Goal: Task Accomplishment & Management: Complete application form

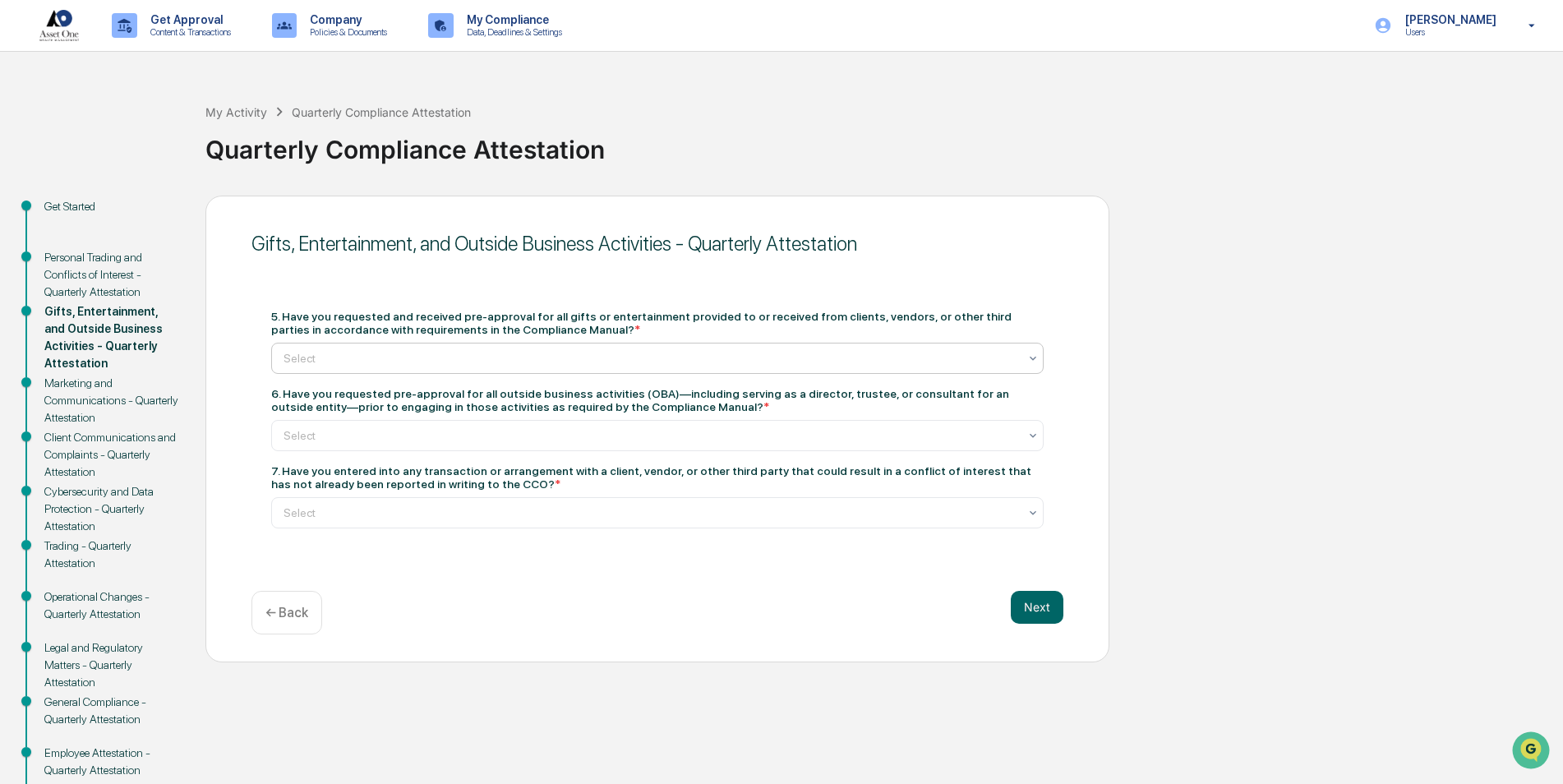
click at [338, 360] on div at bounding box center [651, 357] width 734 height 17
click at [353, 438] on div at bounding box center [651, 435] width 734 height 17
click at [491, 511] on div at bounding box center [651, 512] width 734 height 17
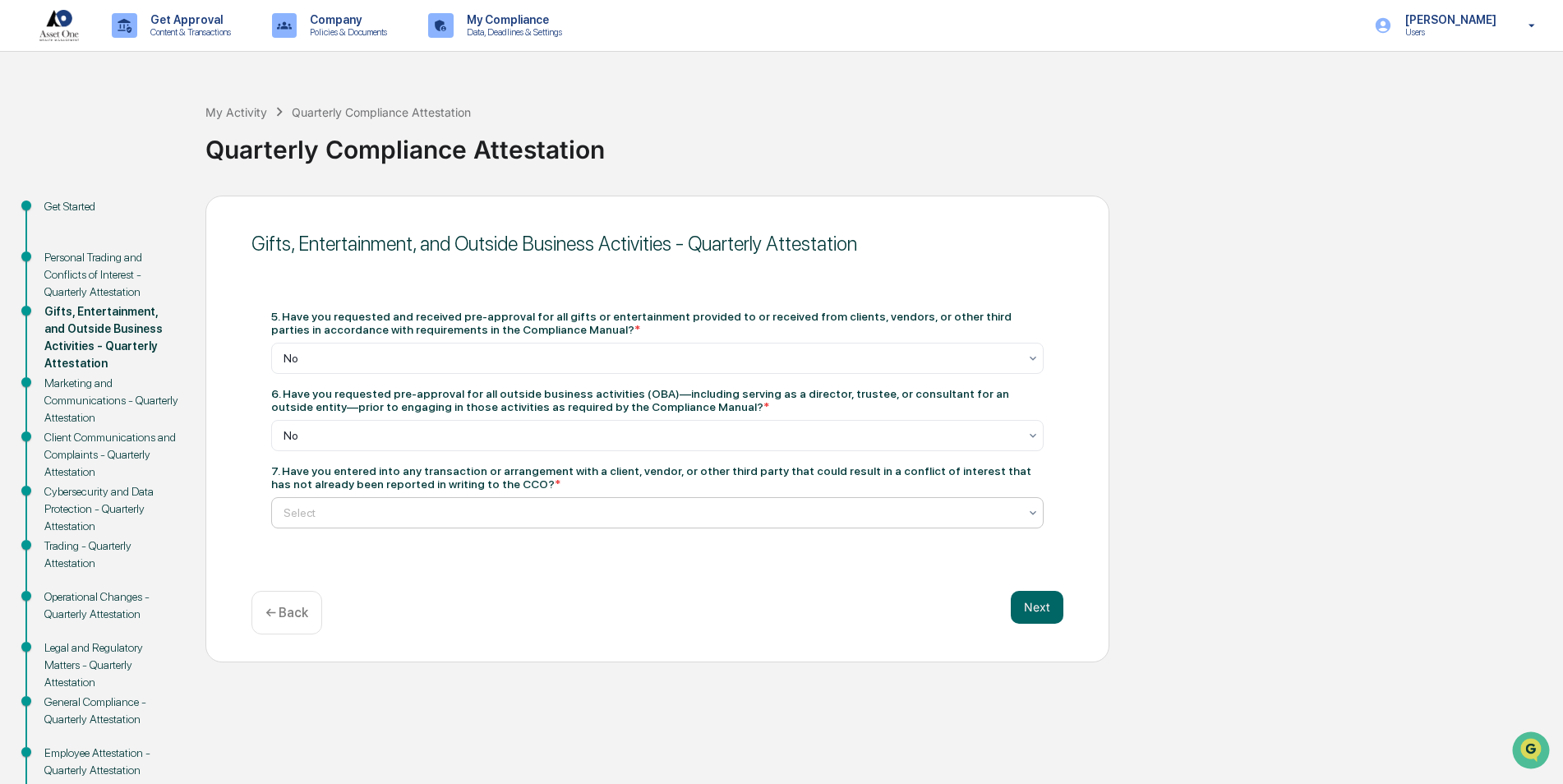
click at [1051, 610] on button "Next" at bounding box center [1037, 607] width 53 height 33
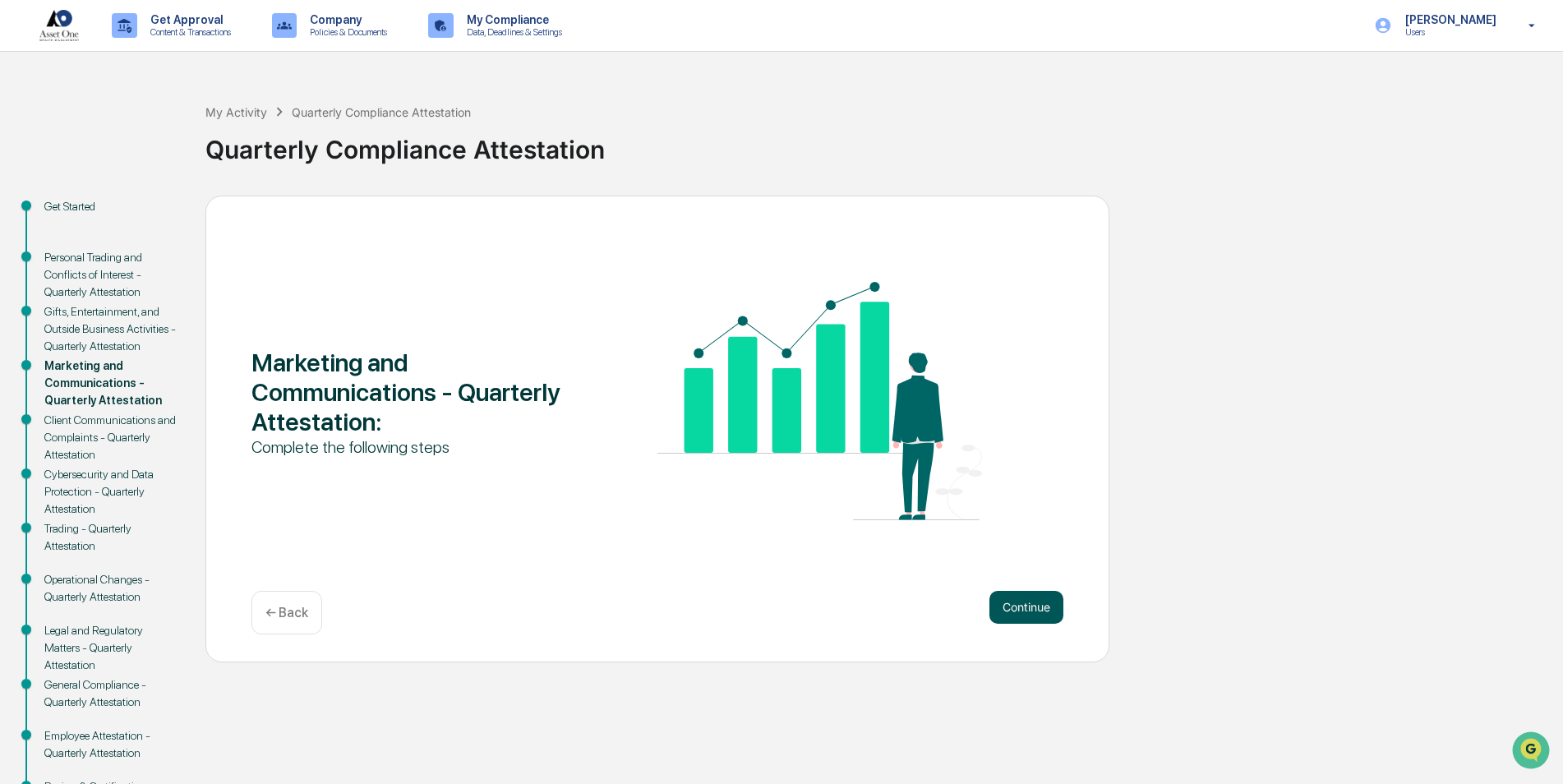
click at [1043, 607] on button "Continue" at bounding box center [1026, 607] width 74 height 33
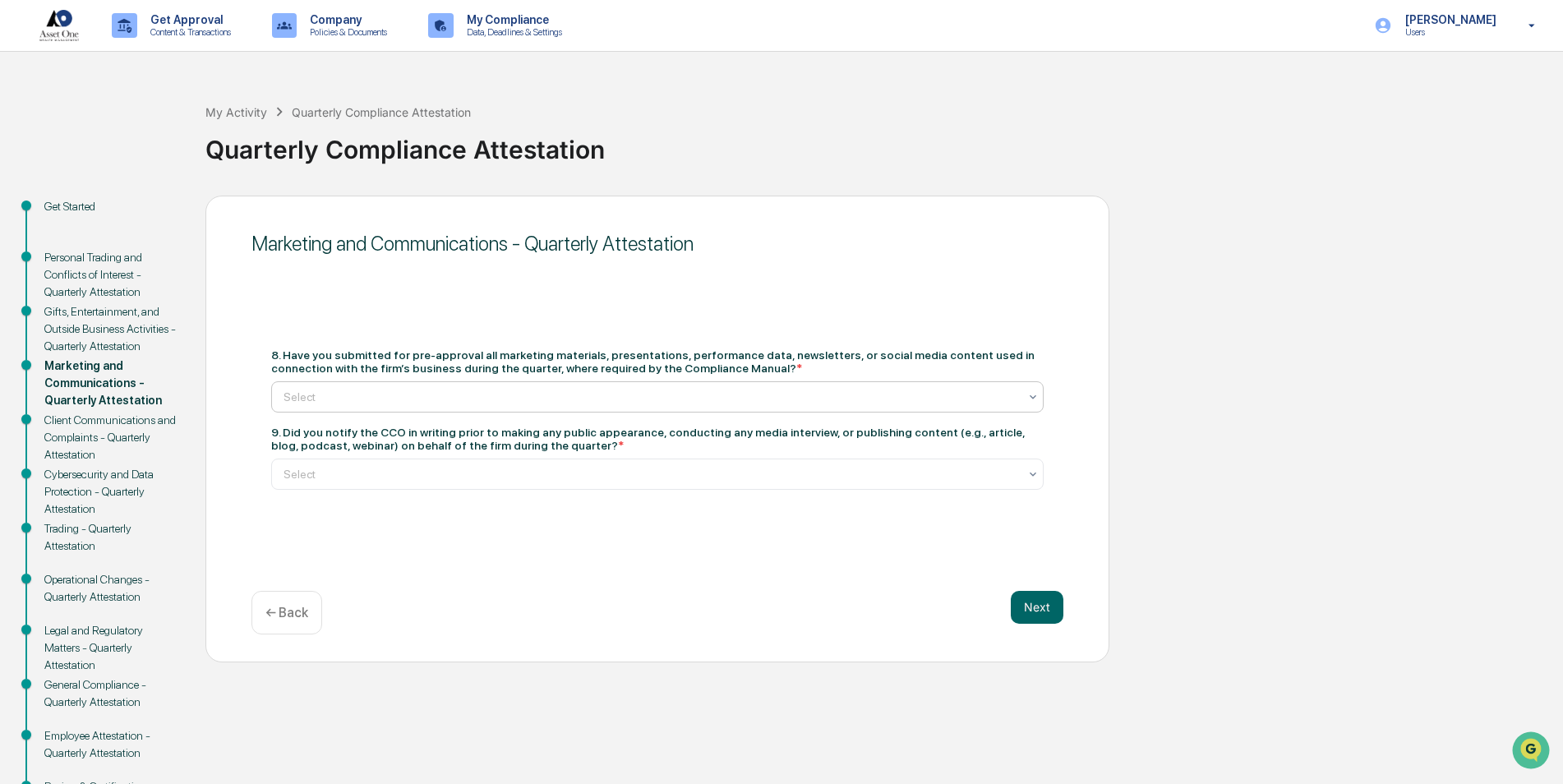
click at [376, 393] on div at bounding box center [651, 396] width 734 height 17
click at [356, 471] on div at bounding box center [651, 474] width 734 height 17
drag, startPoint x: 675, startPoint y: 479, endPoint x: 687, endPoint y: 483, distance: 12.6
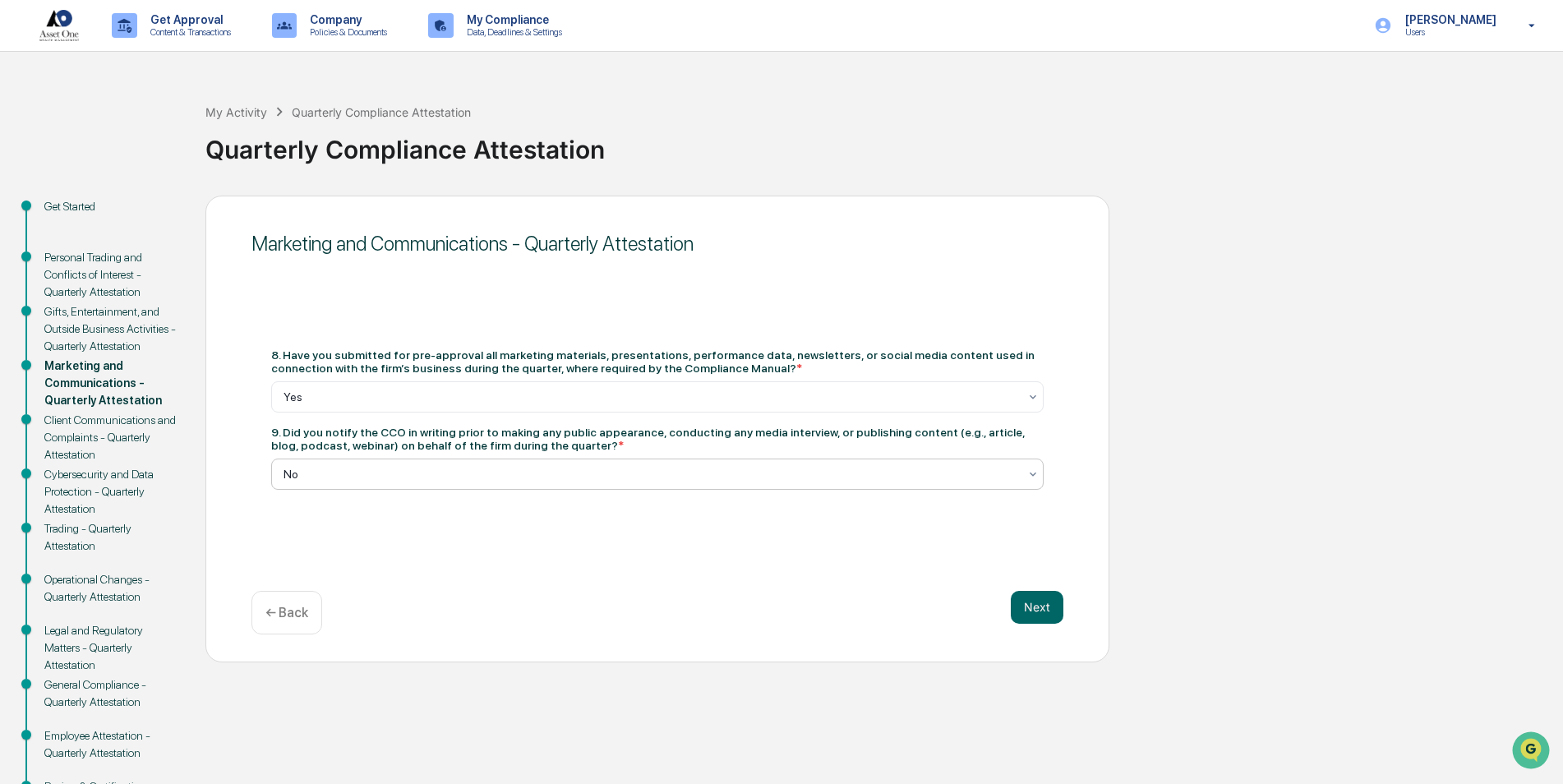
click at [678, 481] on div at bounding box center [651, 474] width 734 height 17
click at [1080, 506] on div "Marketing and Communications - Quarterly Attestation 8. Have you submitted for …" at bounding box center [657, 429] width 904 height 467
click at [1055, 588] on div "Marketing and Communications - Quarterly Attestation 8. Have you submitted for …" at bounding box center [657, 429] width 904 height 467
click at [1040, 601] on button "Next" at bounding box center [1037, 607] width 53 height 33
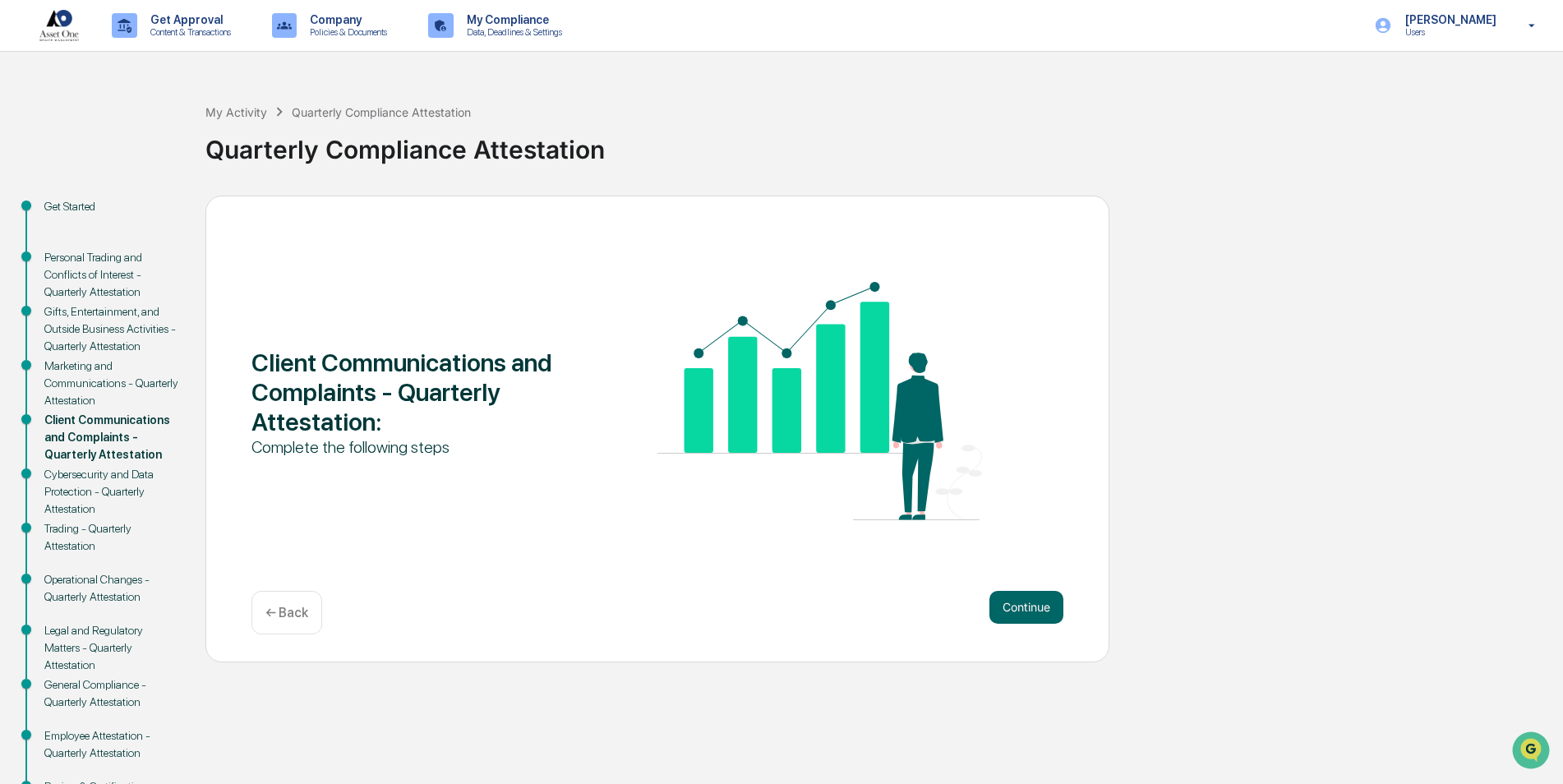
click at [1042, 610] on button "Continue" at bounding box center [1026, 607] width 74 height 33
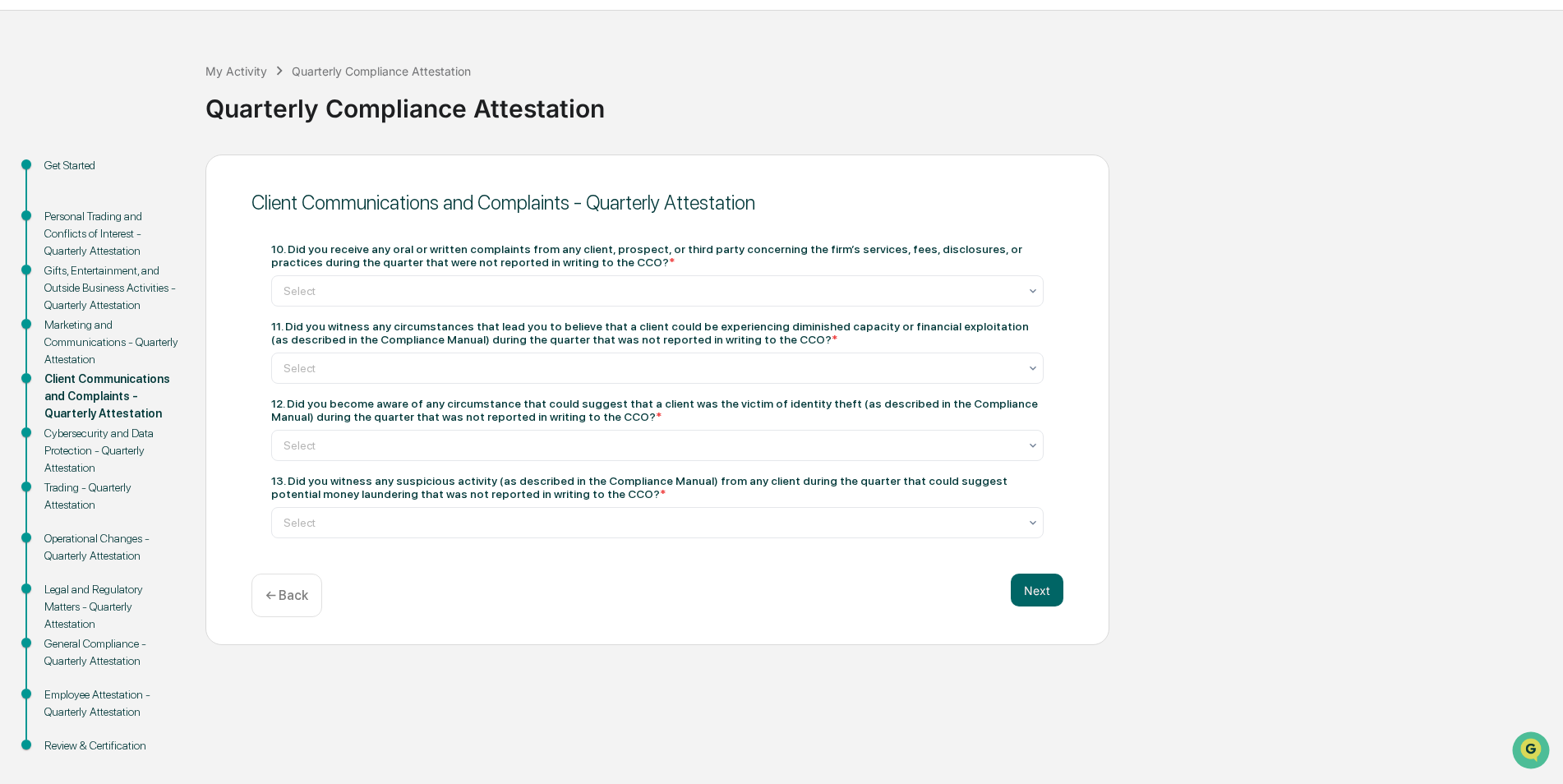
scroll to position [61, 0]
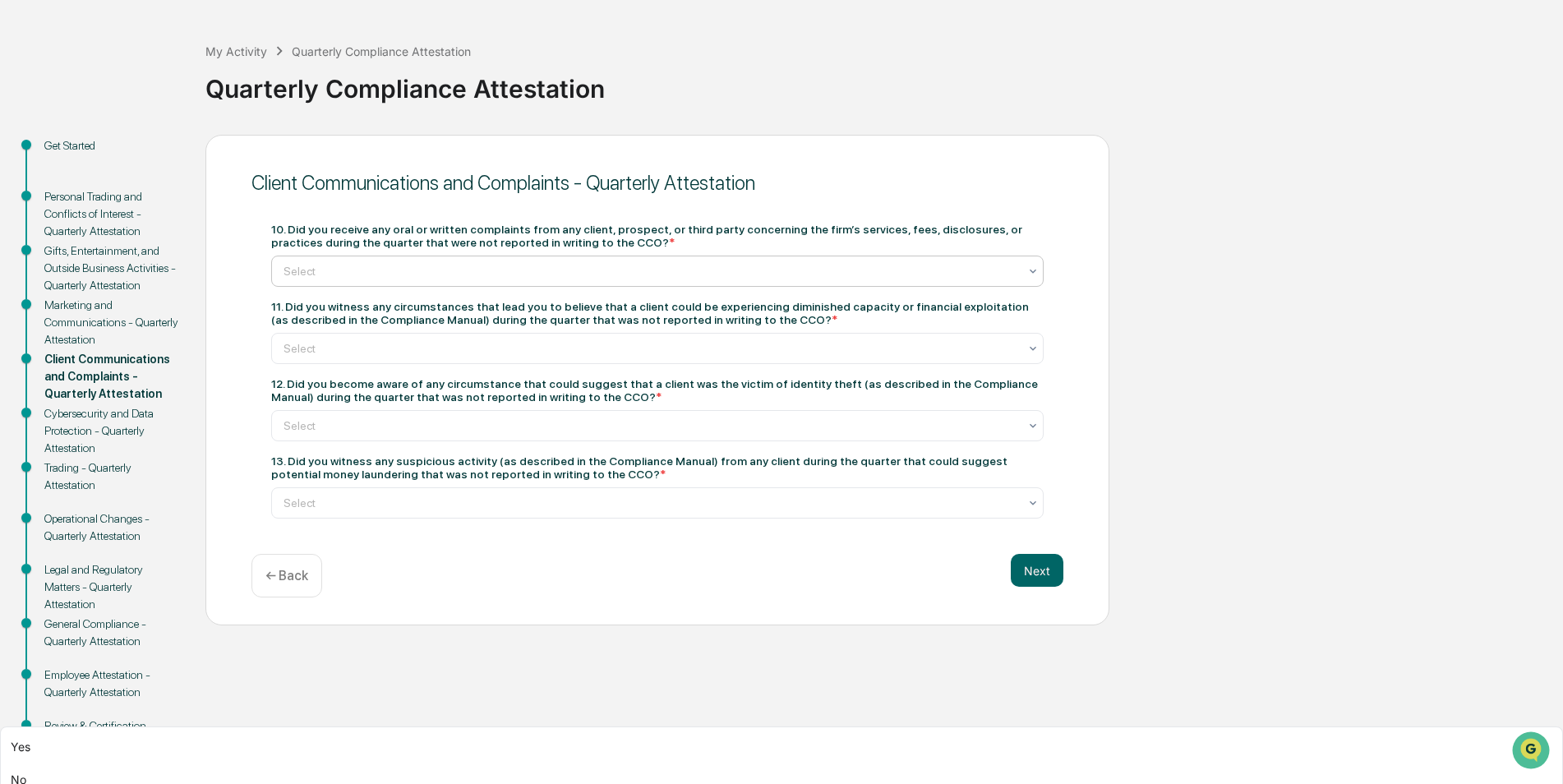
click at [709, 271] on div at bounding box center [651, 271] width 734 height 17
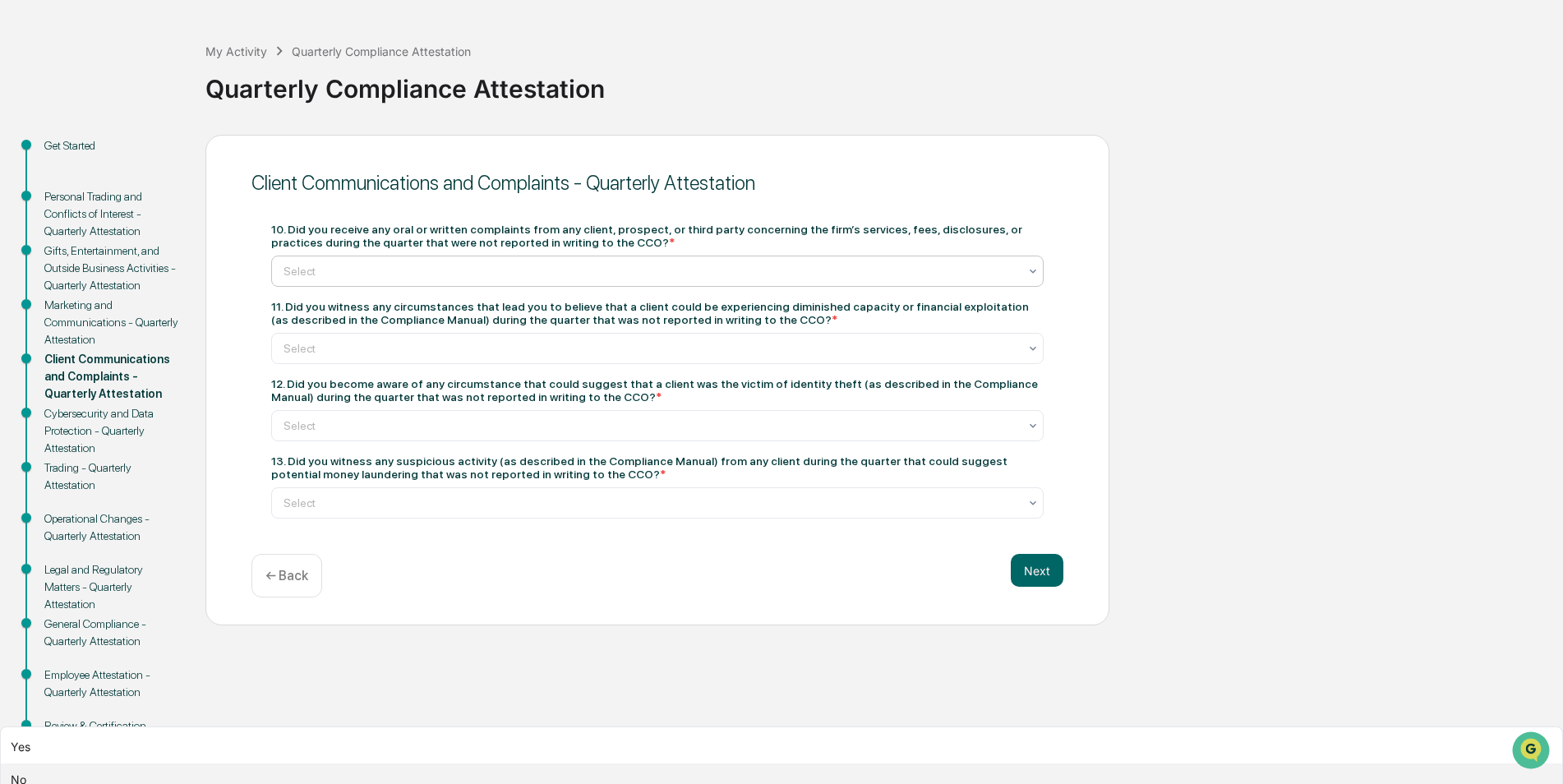
click at [444, 763] on div "No" at bounding box center [782, 780] width 1561 height 33
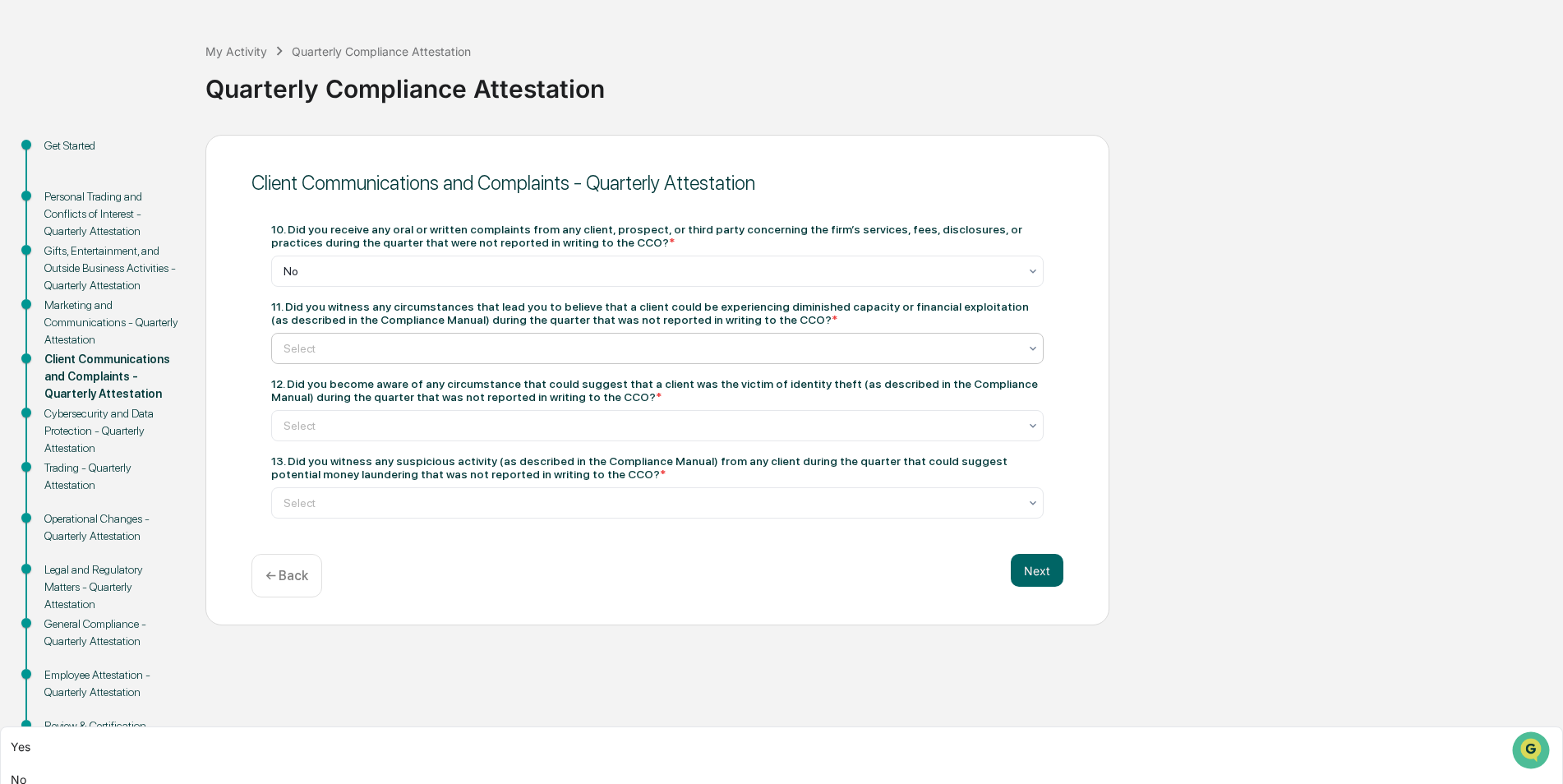
click at [444, 347] on div at bounding box center [651, 347] width 734 height 17
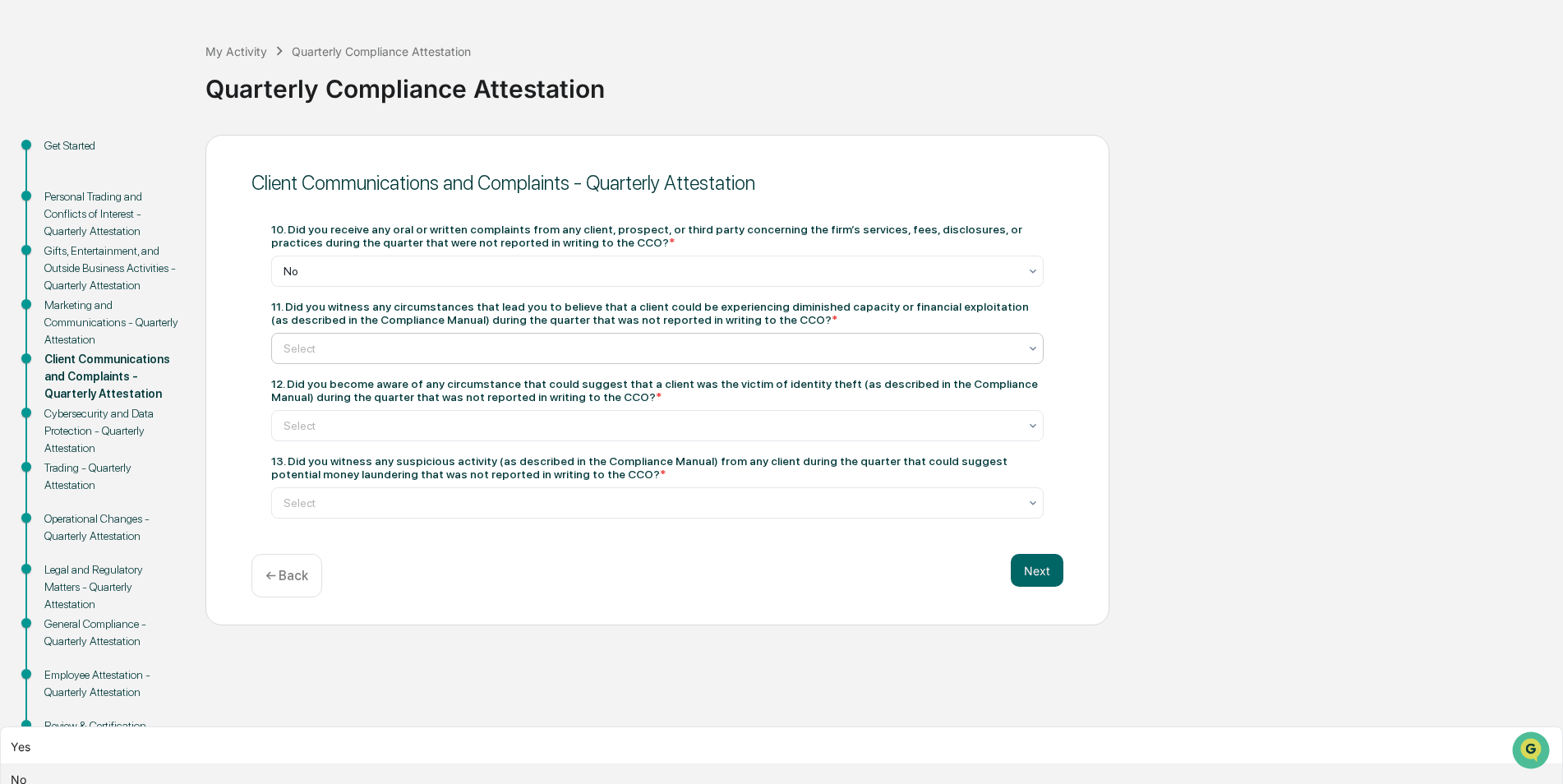
click at [404, 763] on div "No" at bounding box center [782, 780] width 1561 height 33
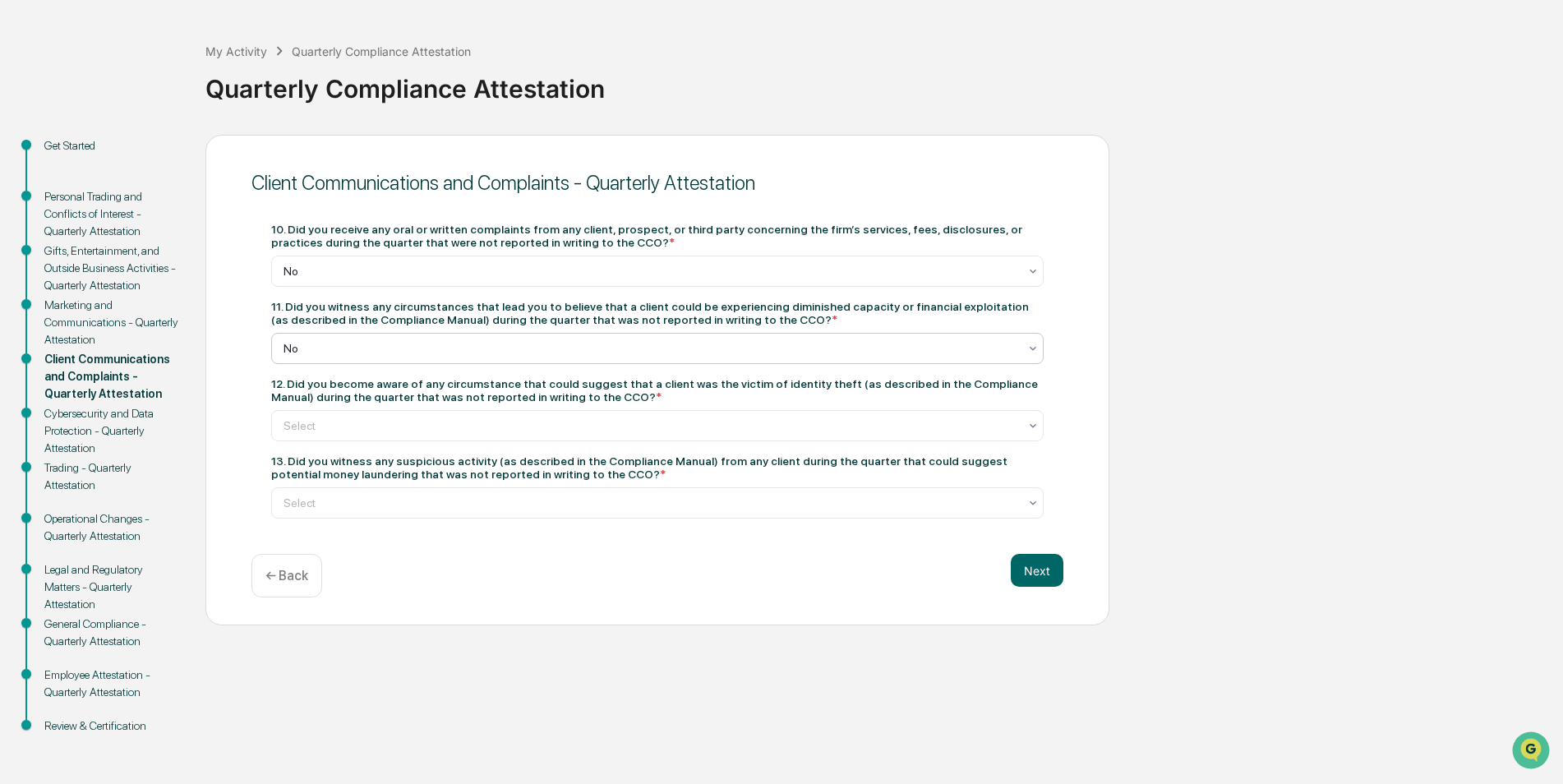
click at [404, 412] on div "Select" at bounding box center [657, 426] width 773 height 31
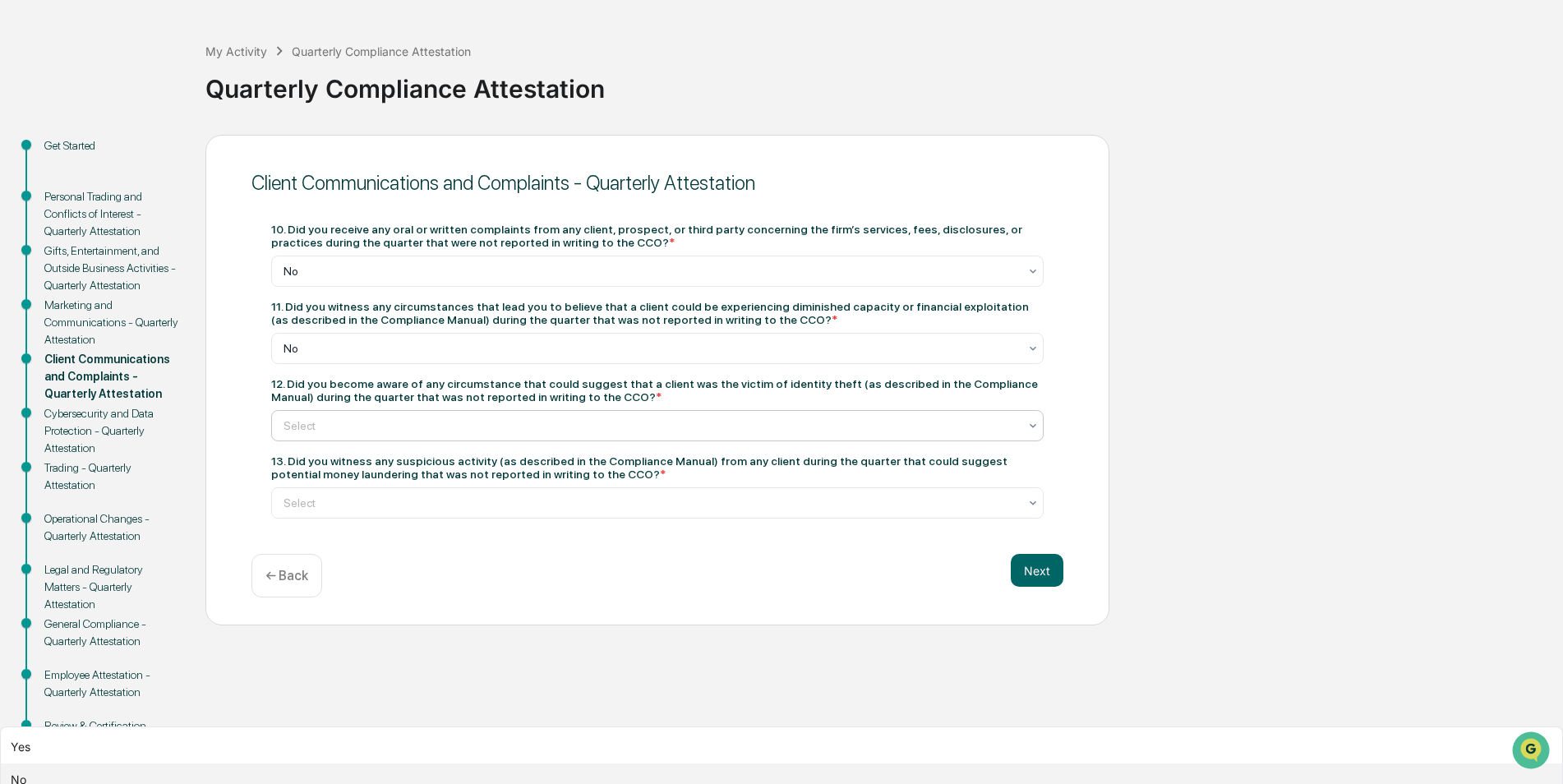
click at [360, 763] on div "No" at bounding box center [782, 780] width 1561 height 33
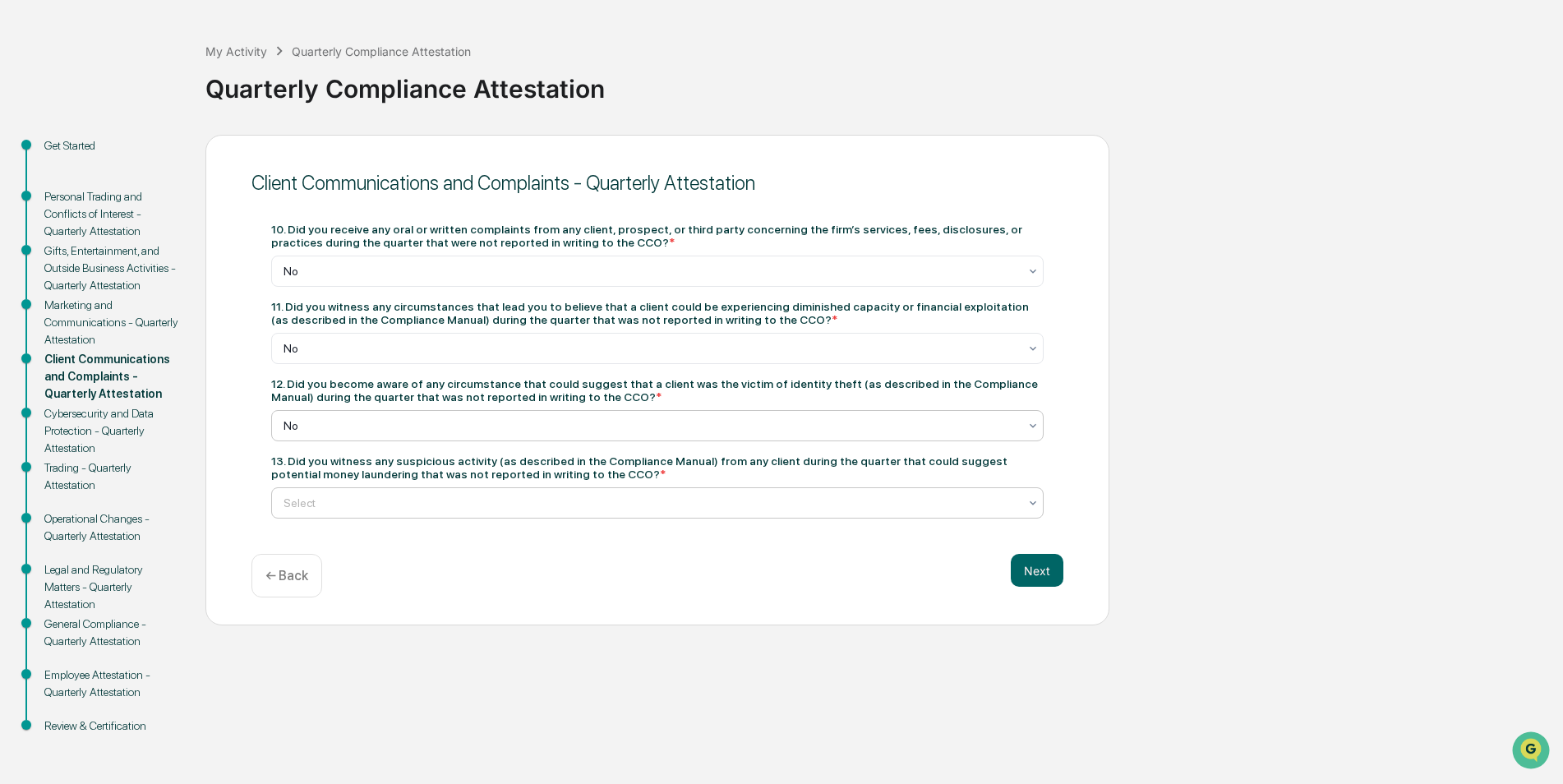
click at [370, 496] on div at bounding box center [651, 502] width 734 height 17
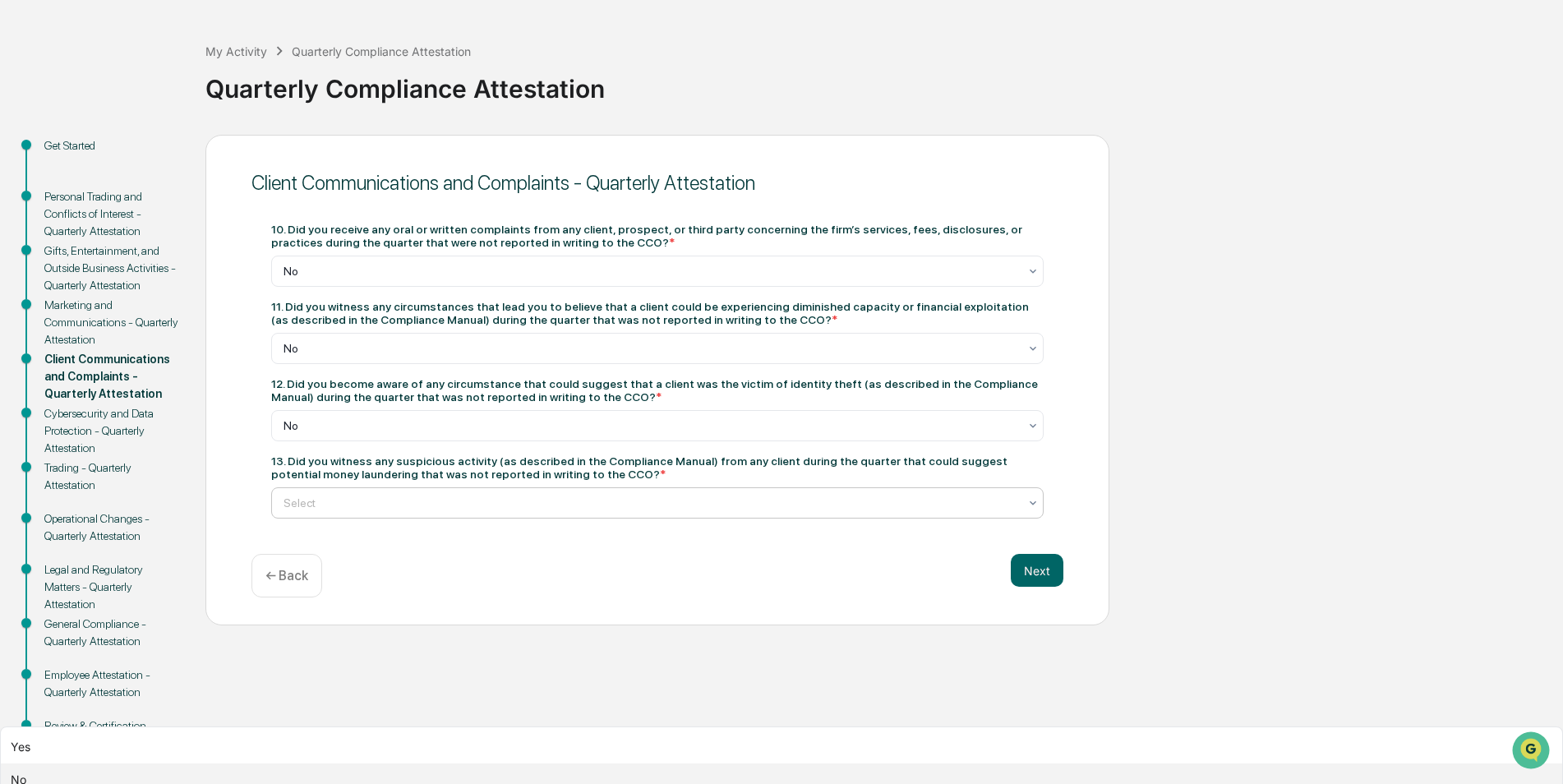
click at [313, 763] on div "No" at bounding box center [782, 780] width 1561 height 33
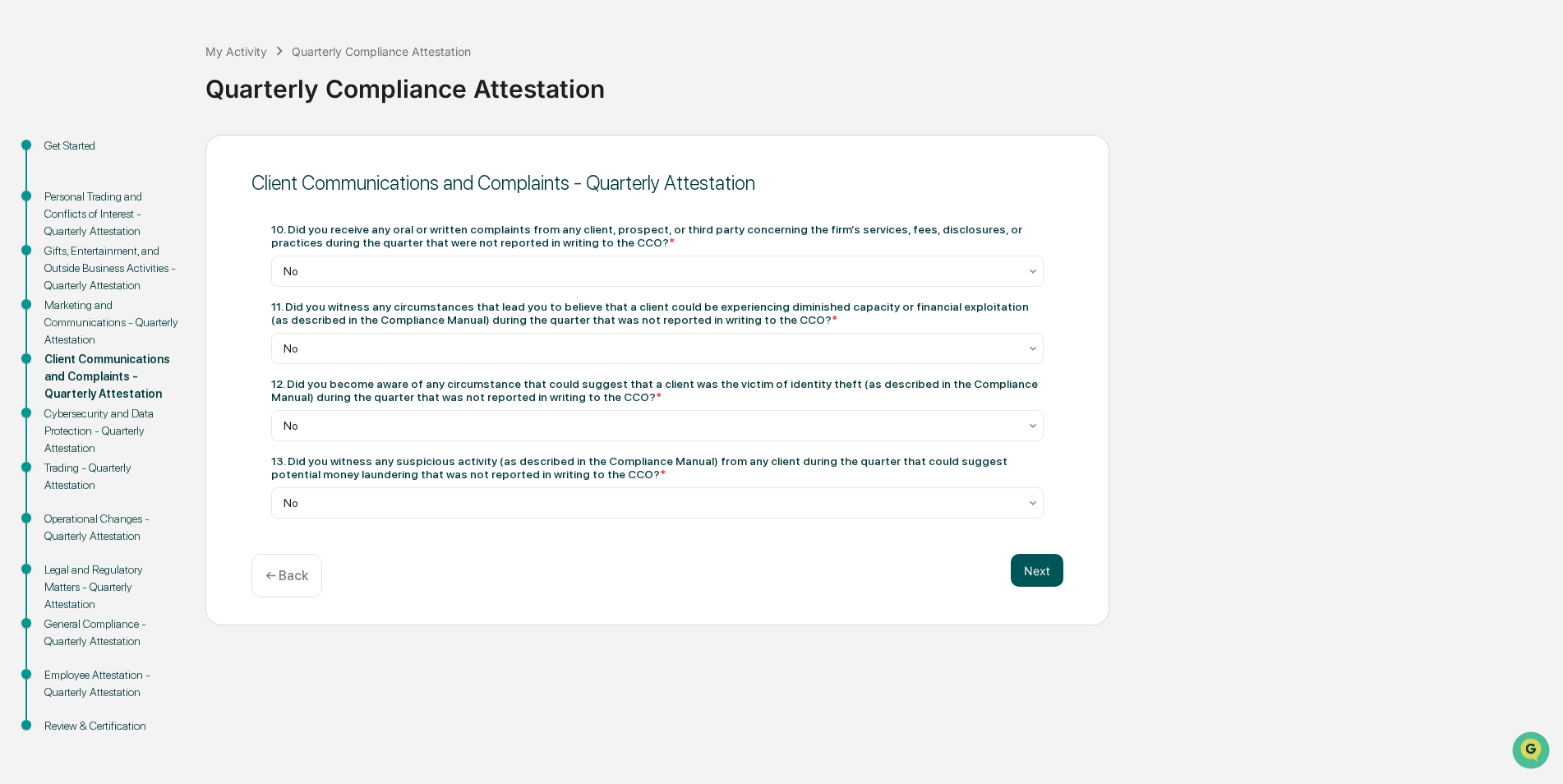
click at [1032, 570] on button "Next" at bounding box center [1037, 571] width 53 height 33
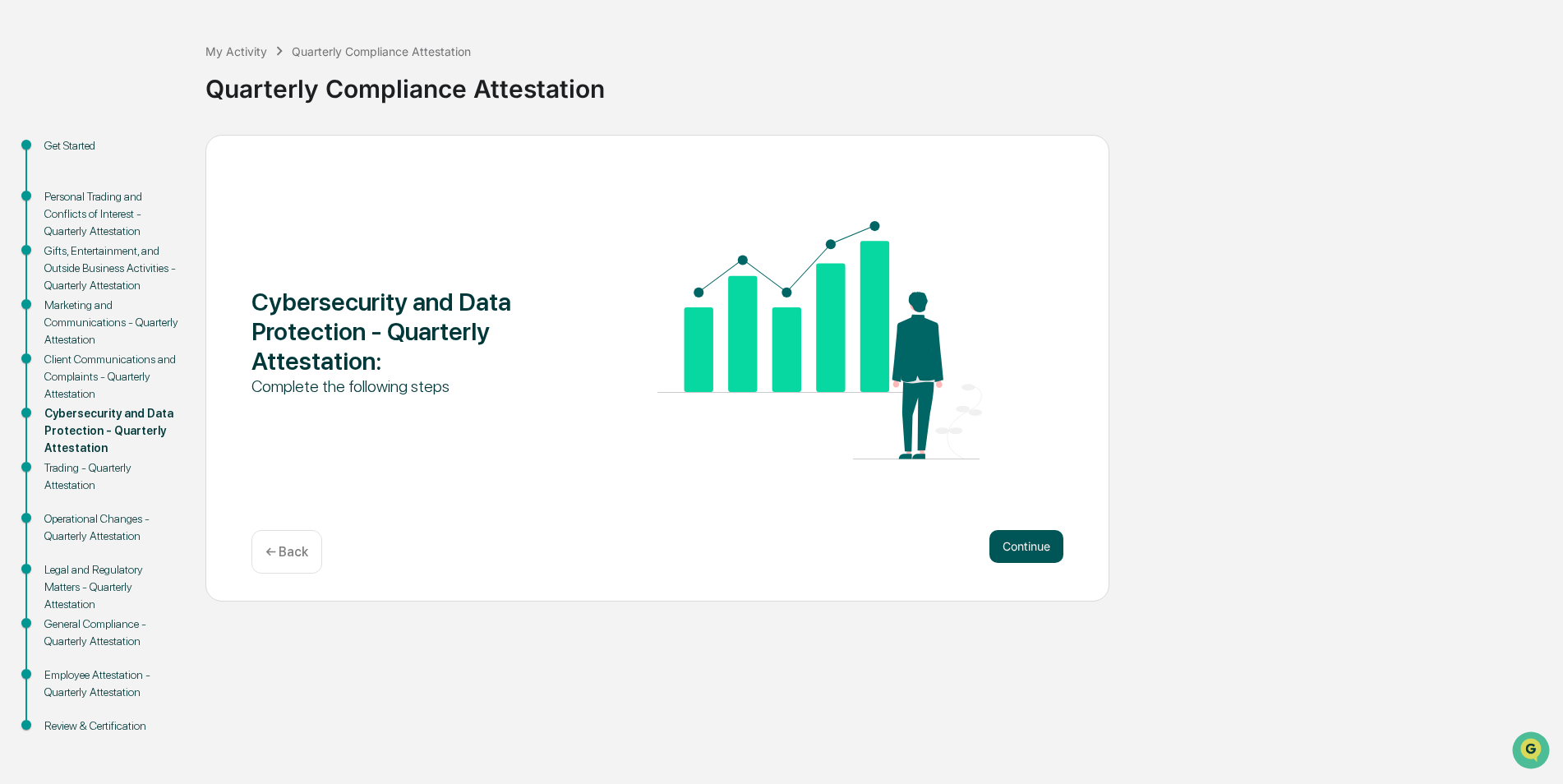
click at [1030, 546] on button "Continue" at bounding box center [1026, 546] width 74 height 33
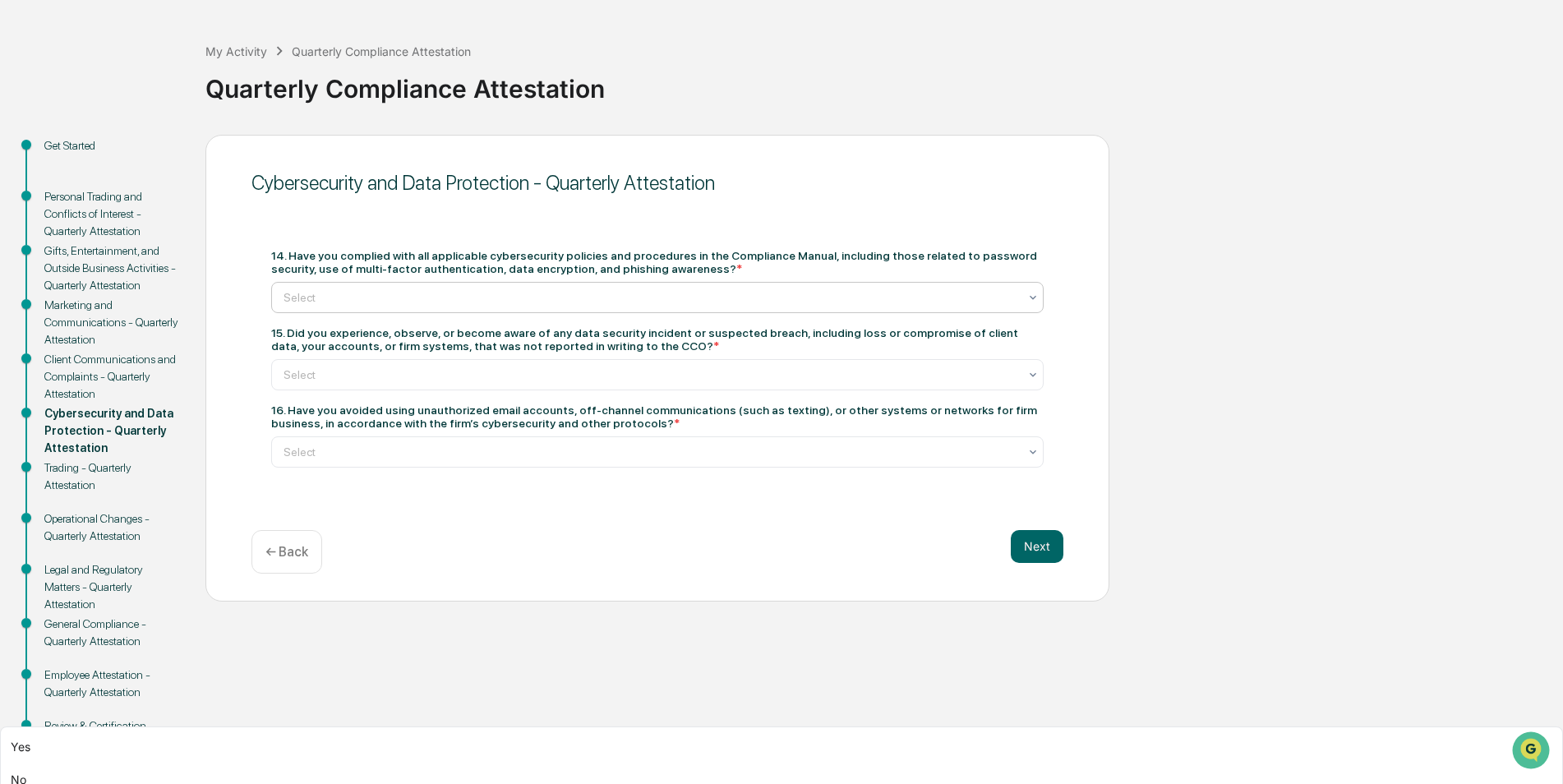
click at [587, 297] on div at bounding box center [651, 297] width 734 height 17
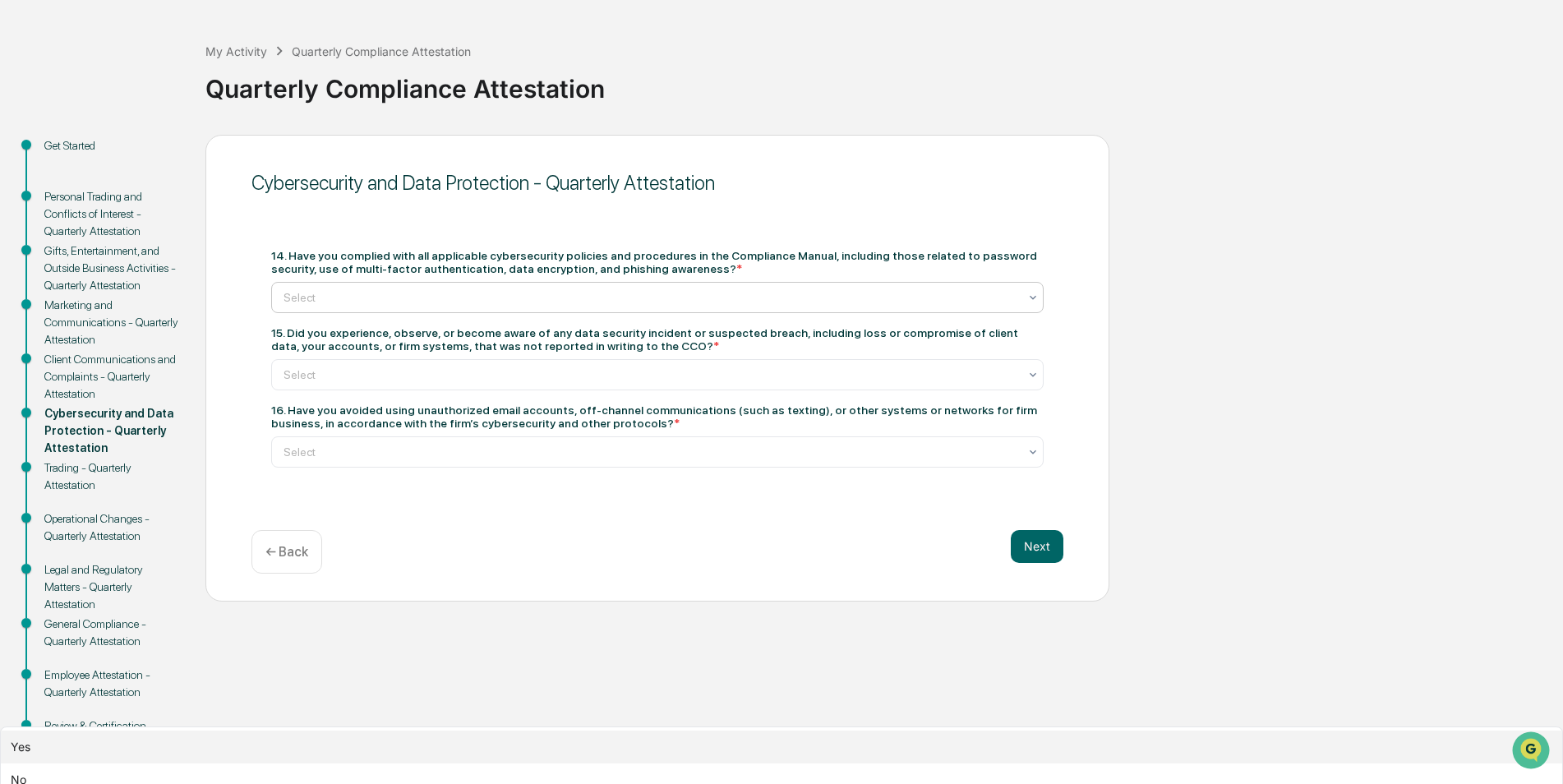
click at [463, 730] on div "Yes" at bounding box center [782, 747] width 1561 height 33
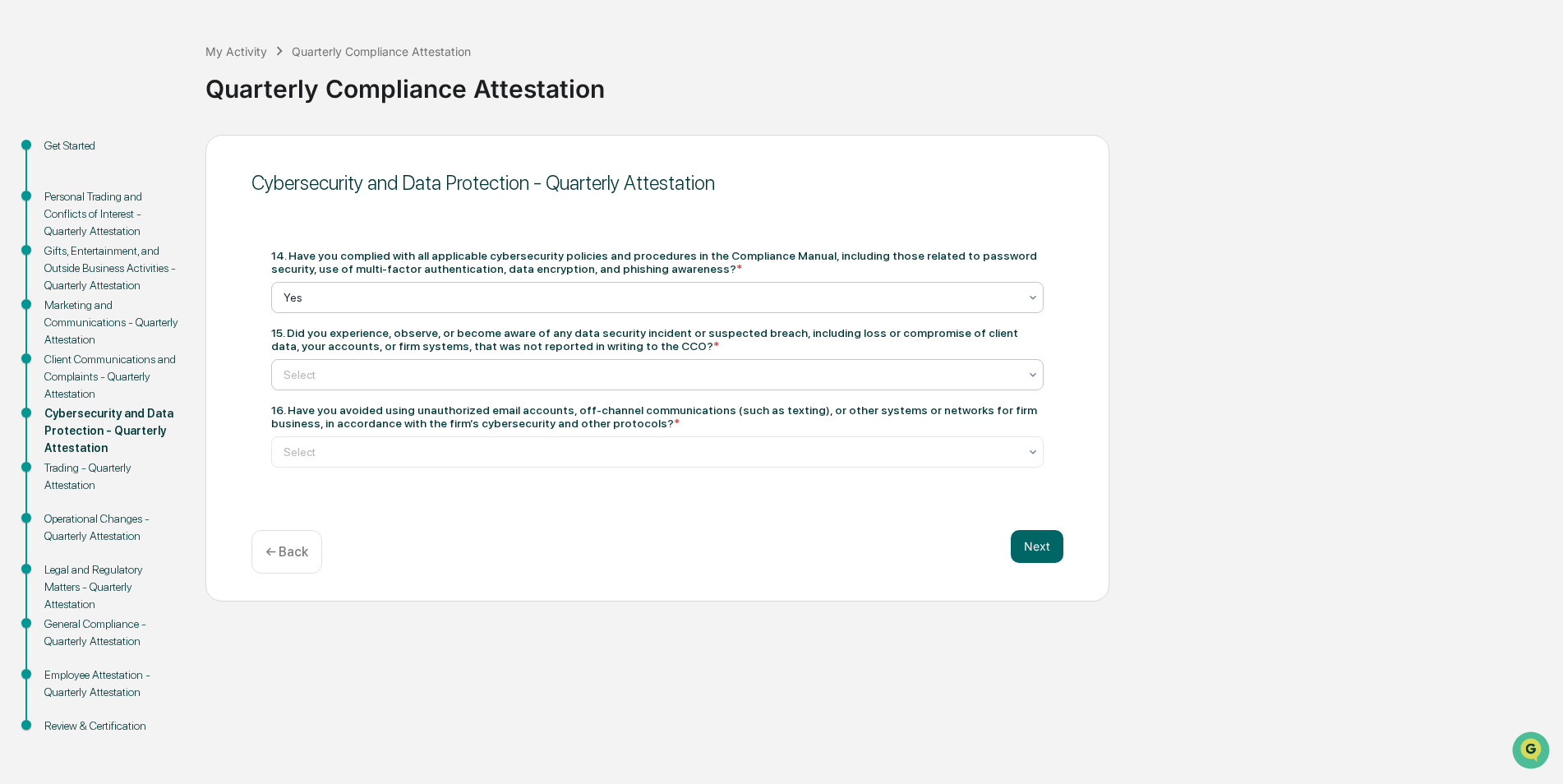
click at [427, 376] on div at bounding box center [651, 374] width 734 height 17
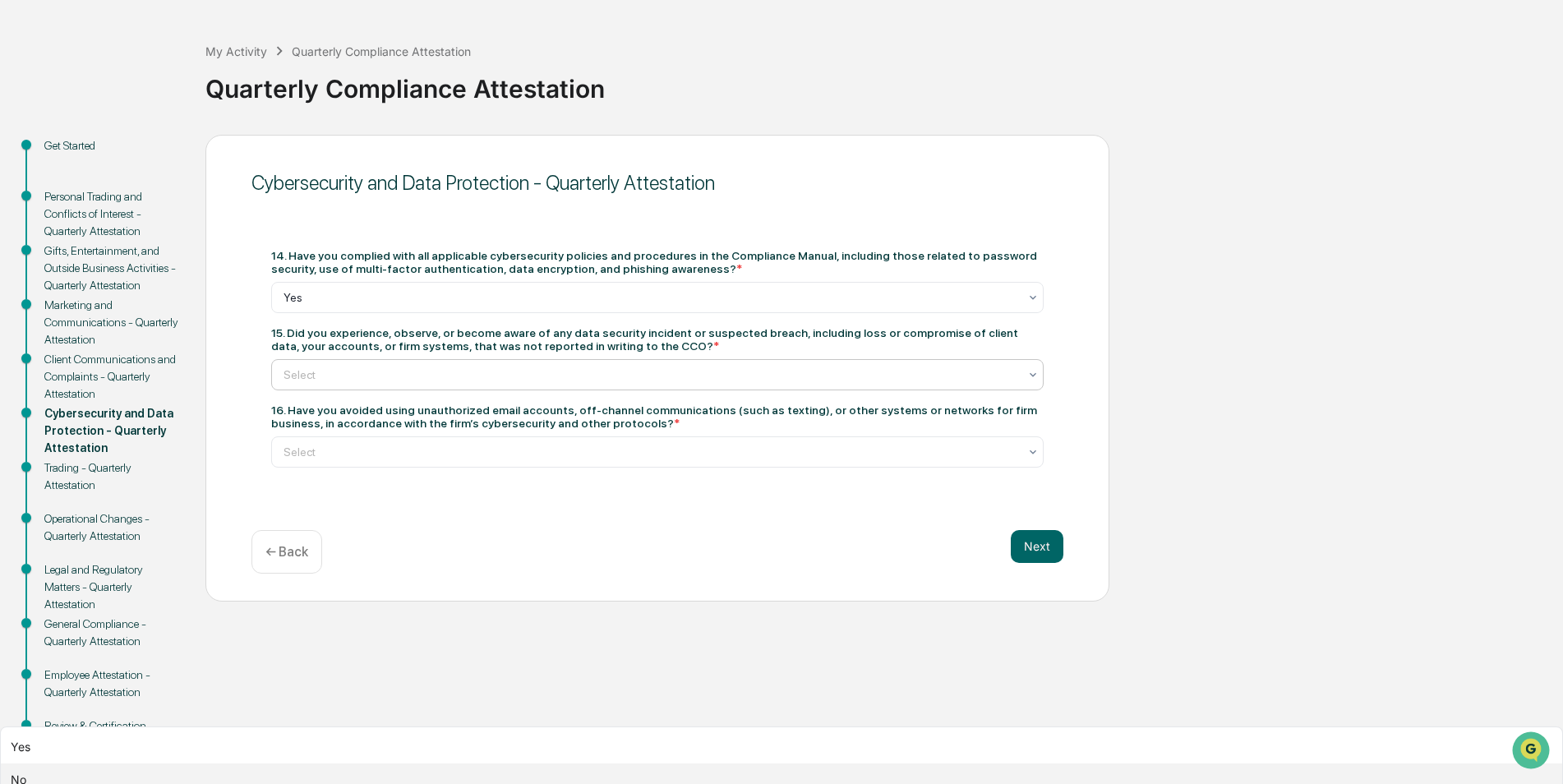
click at [366, 763] on div "No" at bounding box center [782, 780] width 1561 height 33
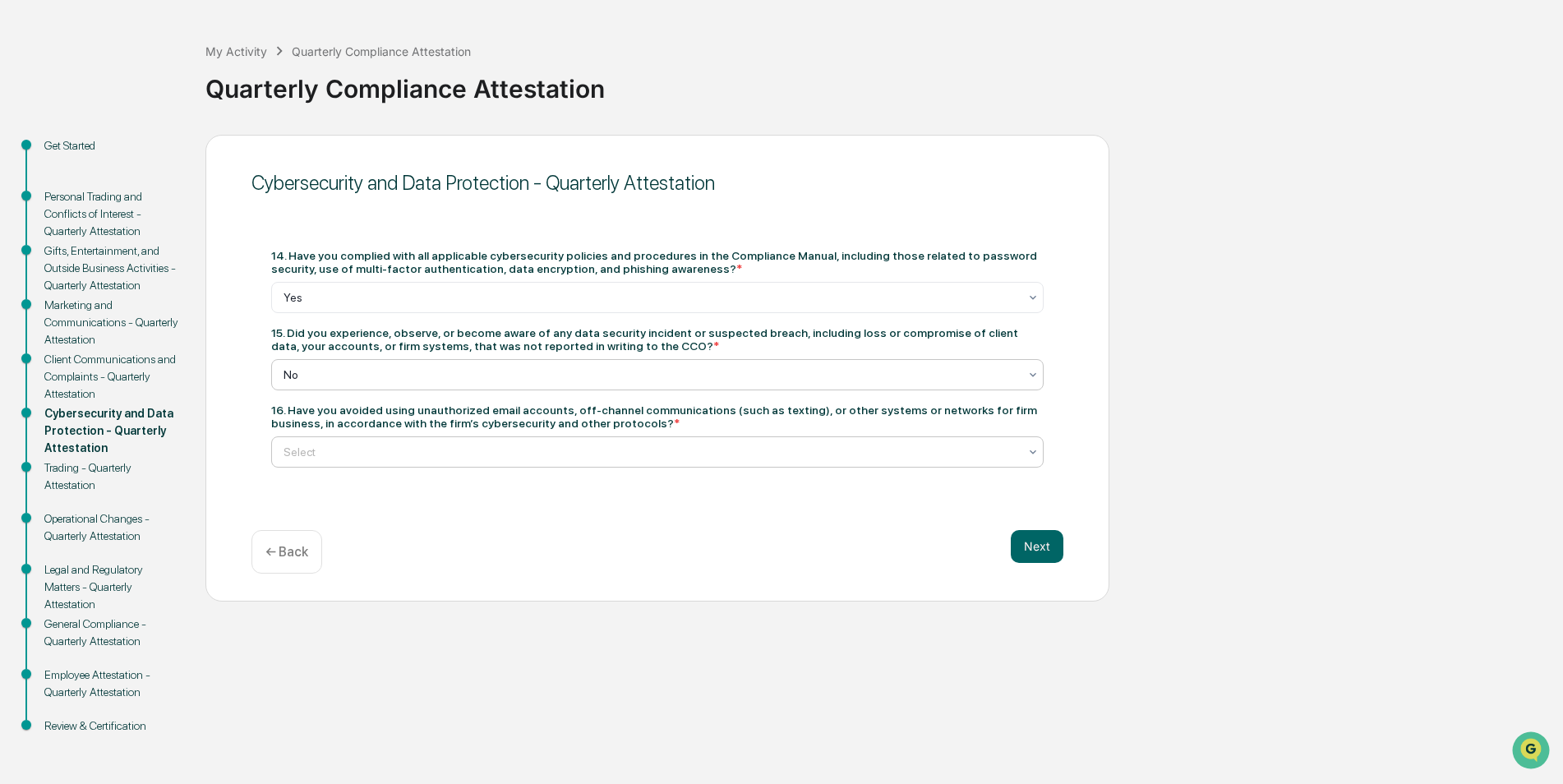
click at [368, 452] on div at bounding box center [651, 451] width 734 height 17
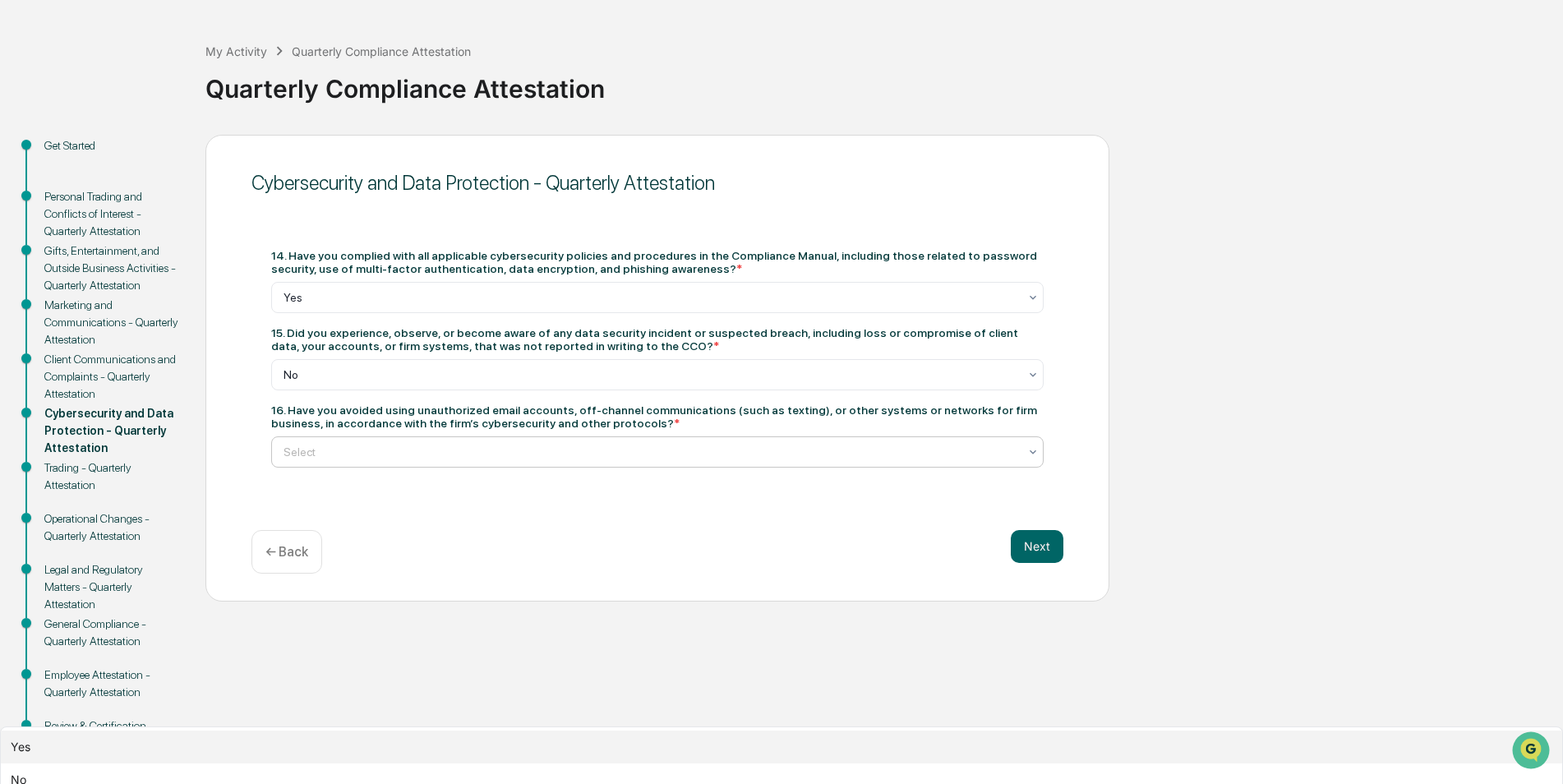
click at [380, 730] on div "Yes" at bounding box center [782, 747] width 1561 height 33
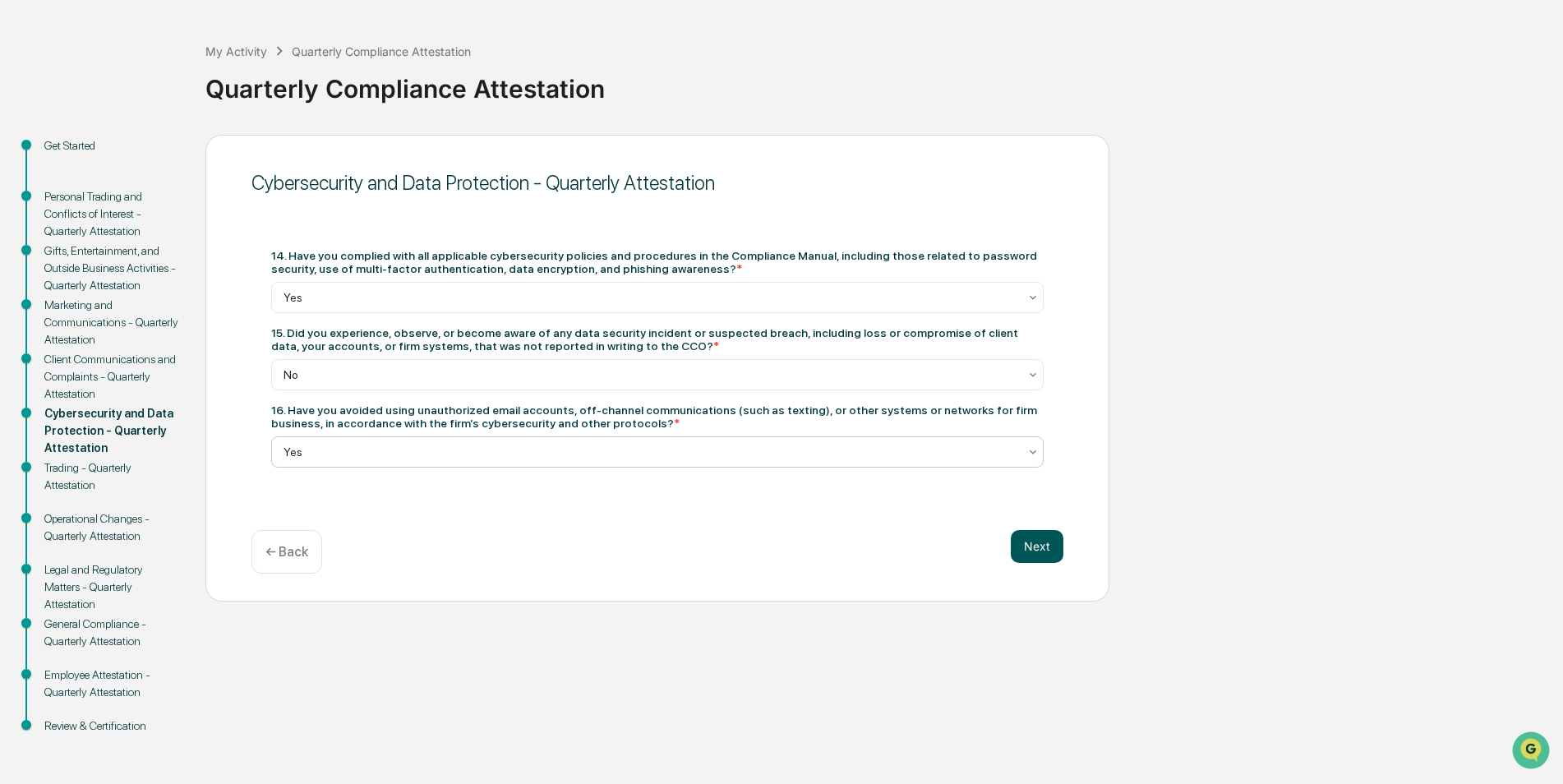
click at [1037, 538] on button "Next" at bounding box center [1037, 546] width 53 height 33
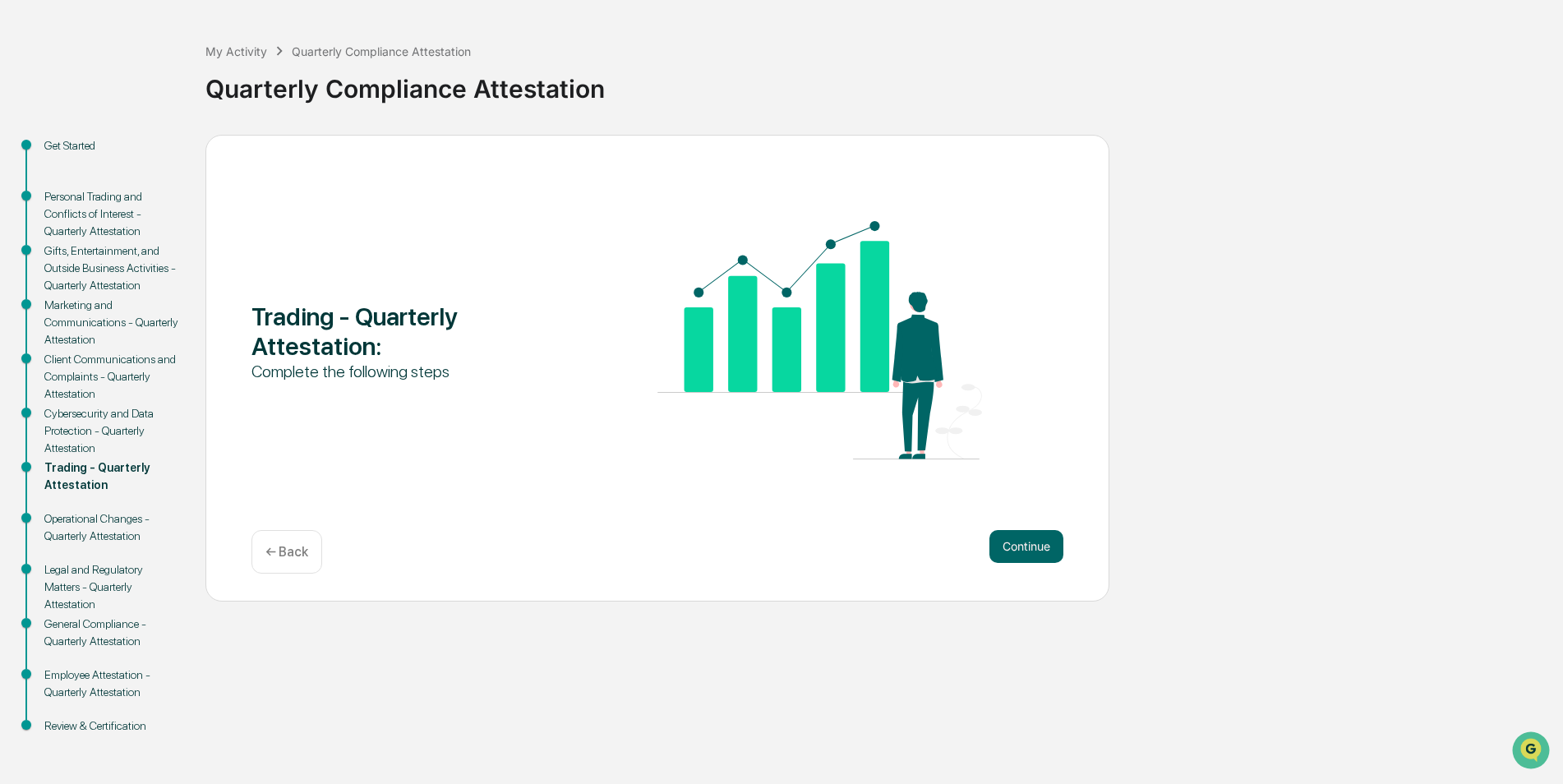
click at [1037, 538] on button "Continue" at bounding box center [1026, 546] width 74 height 33
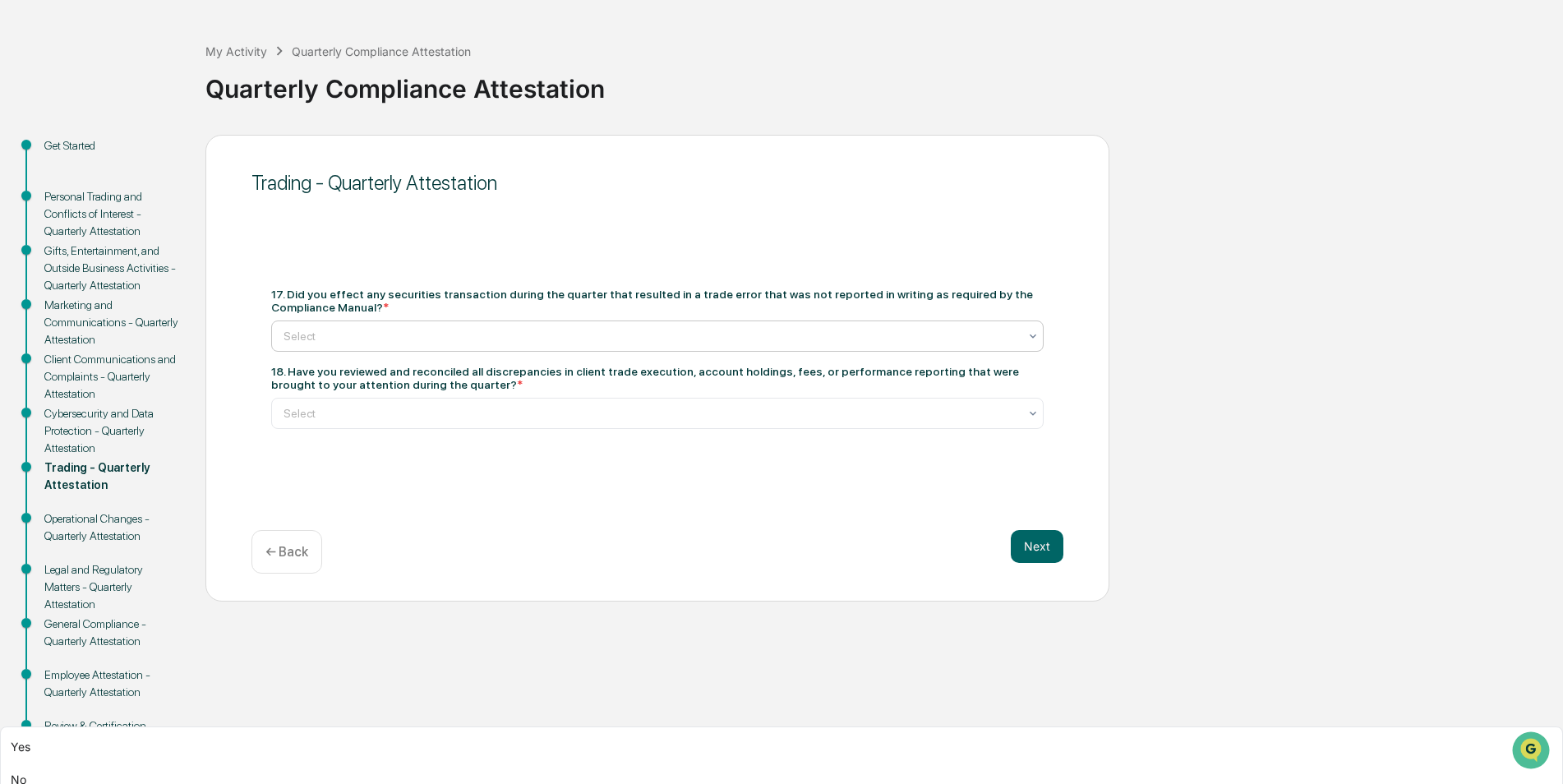
click at [421, 341] on div at bounding box center [651, 336] width 734 height 17
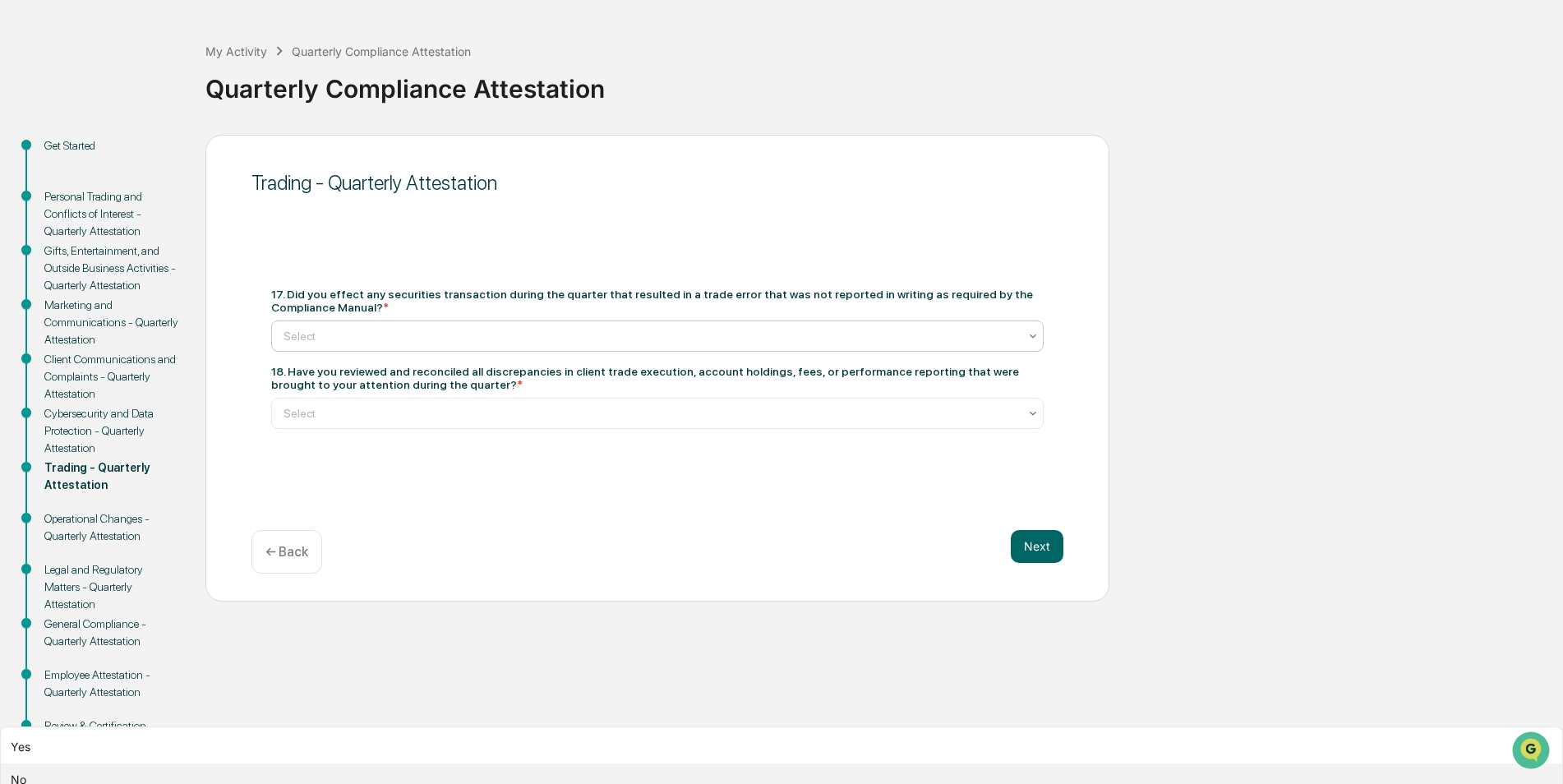
click at [361, 763] on div "No" at bounding box center [782, 780] width 1561 height 33
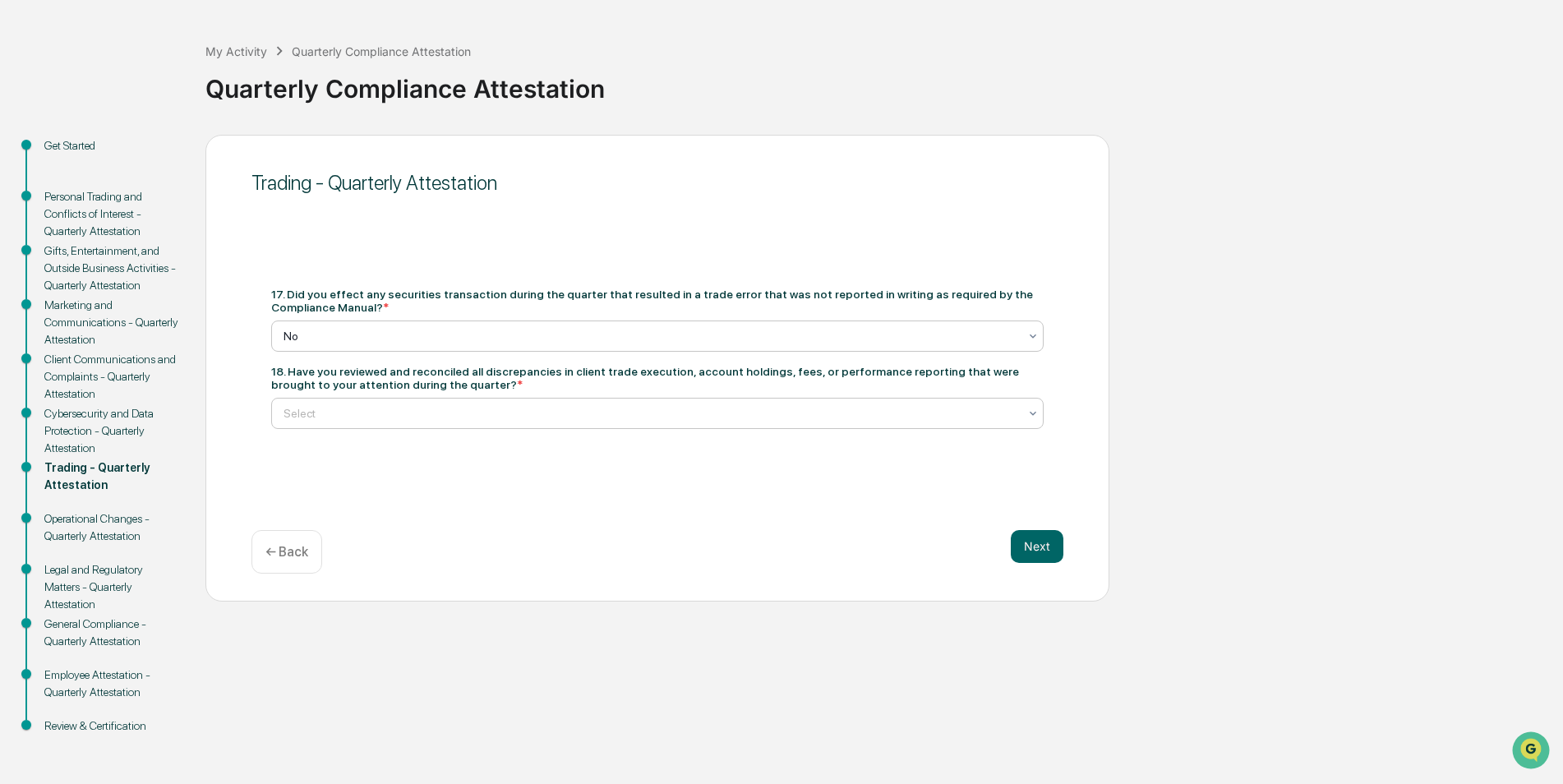
click at [422, 411] on div at bounding box center [651, 413] width 734 height 17
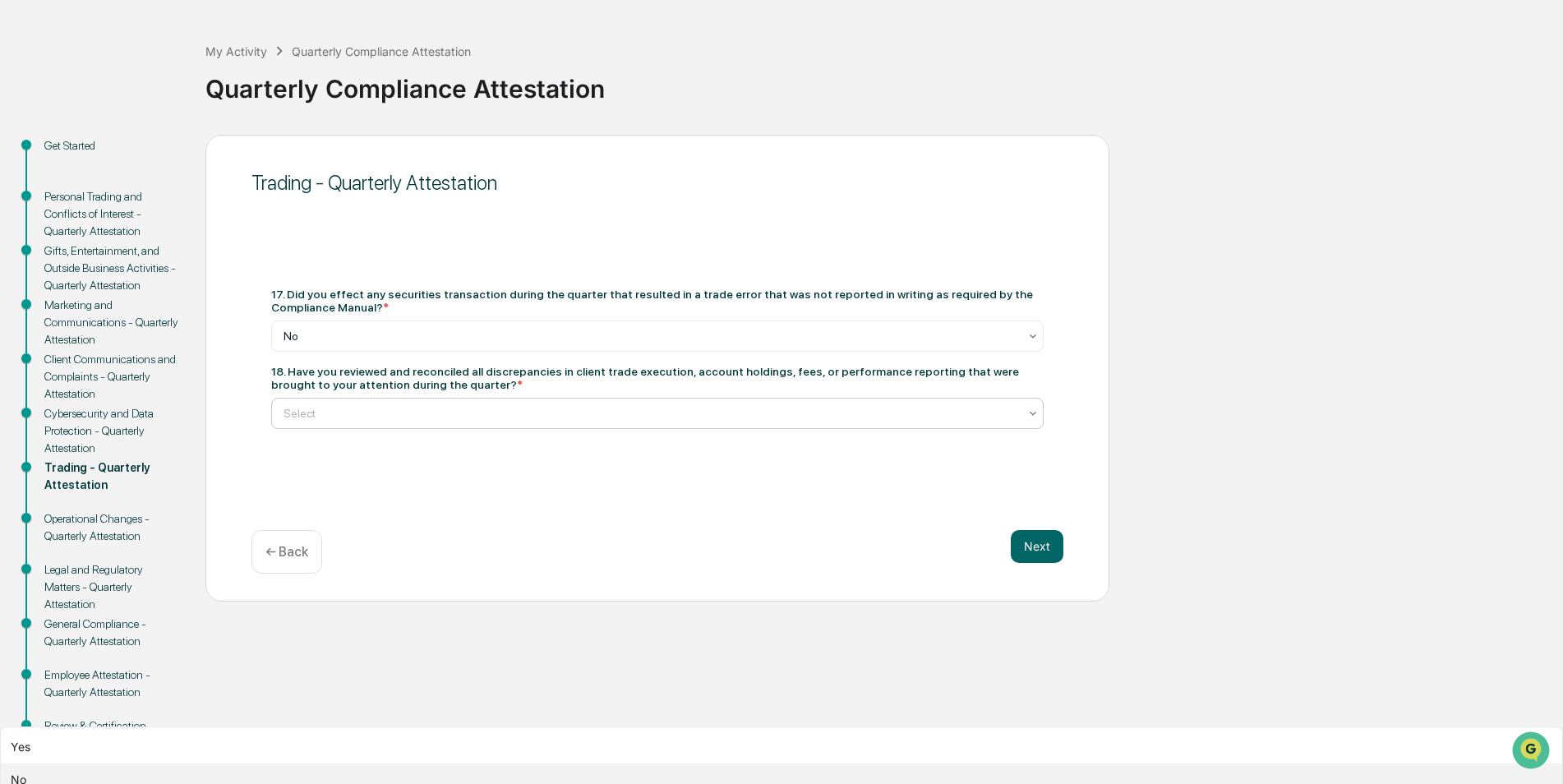
click at [366, 763] on div "No" at bounding box center [782, 780] width 1561 height 33
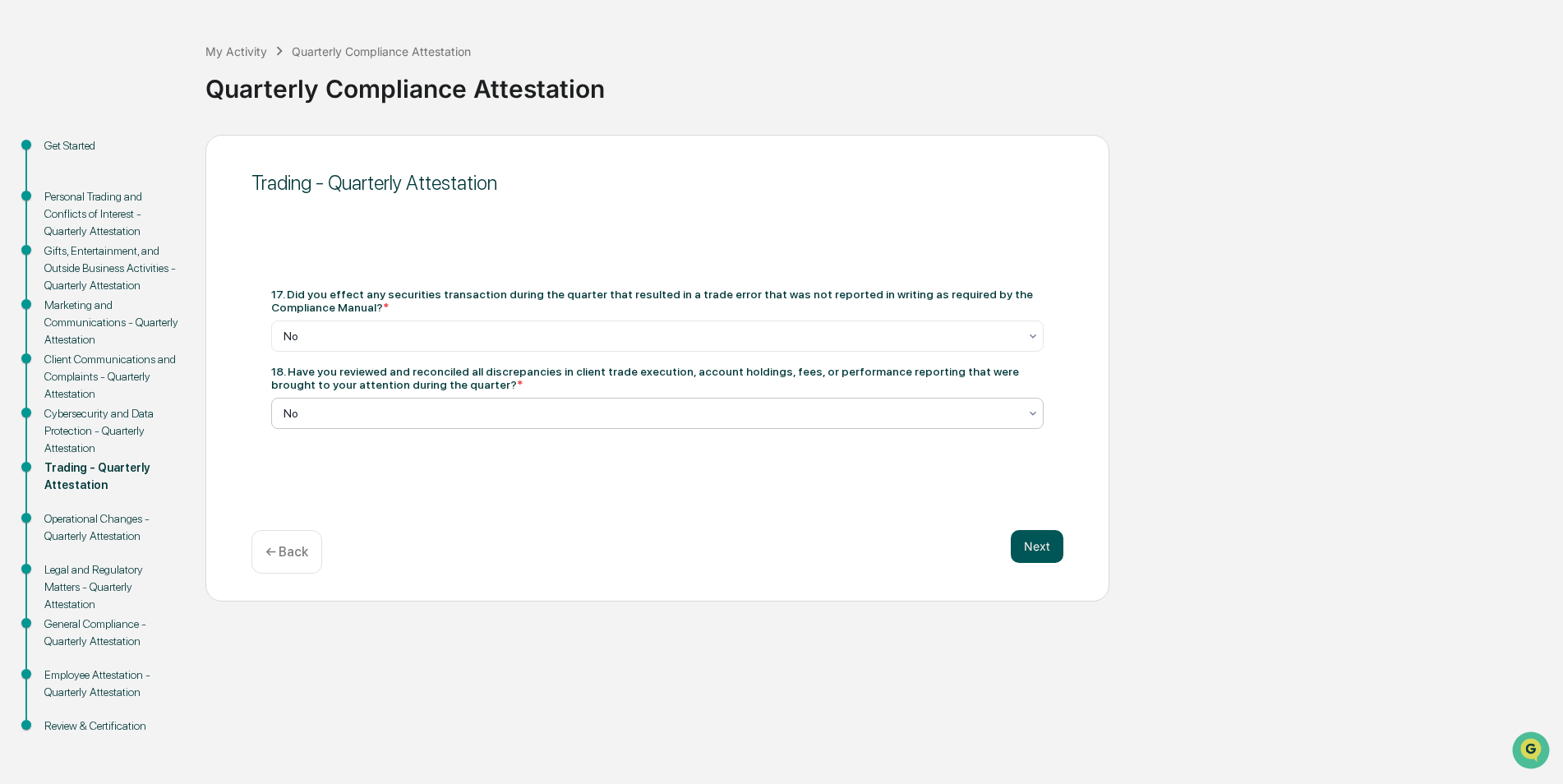
click at [1044, 536] on button "Next" at bounding box center [1037, 546] width 53 height 33
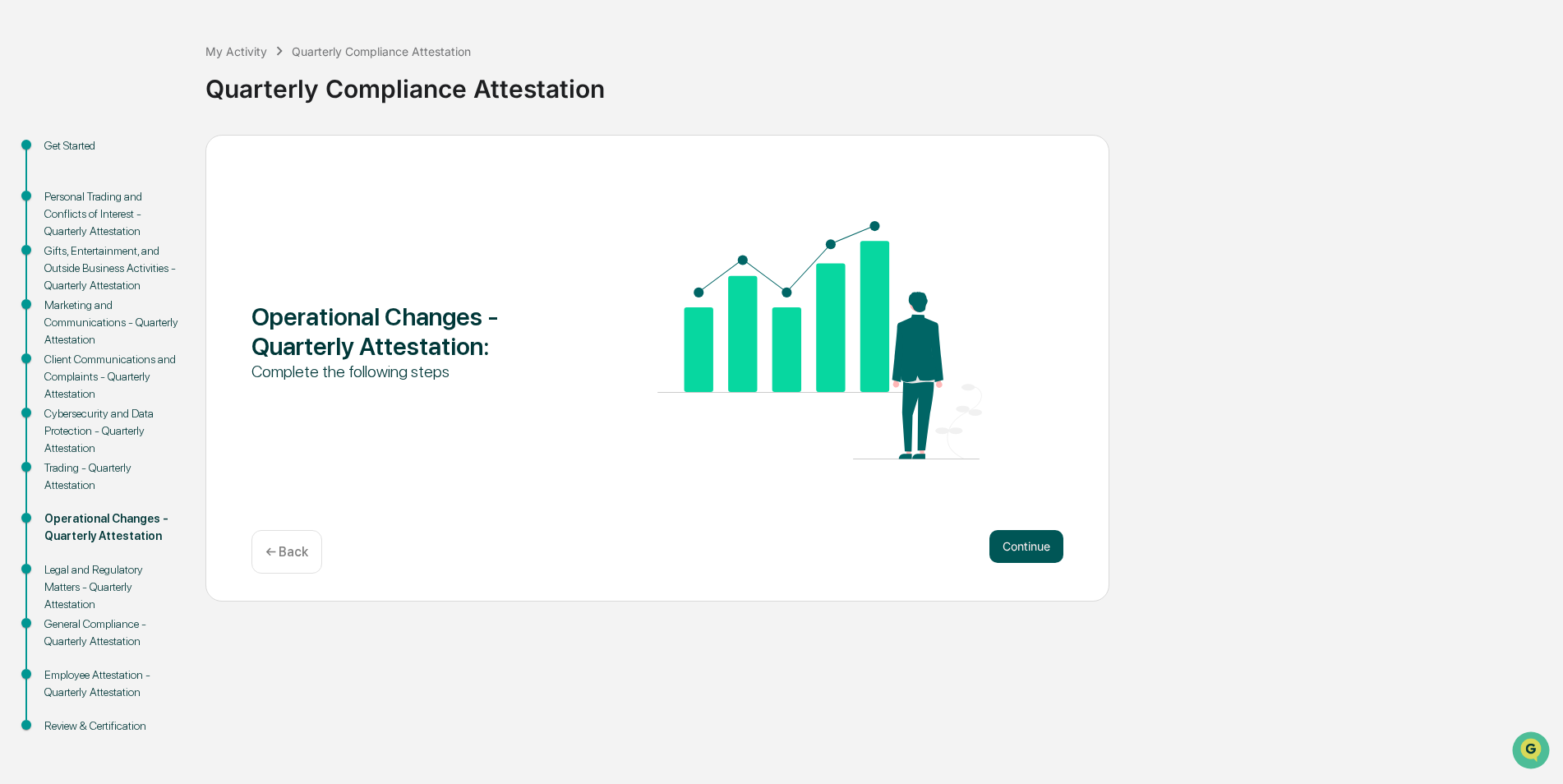
click at [1031, 543] on button "Continue" at bounding box center [1026, 546] width 74 height 33
